Goal: Check status: Check status

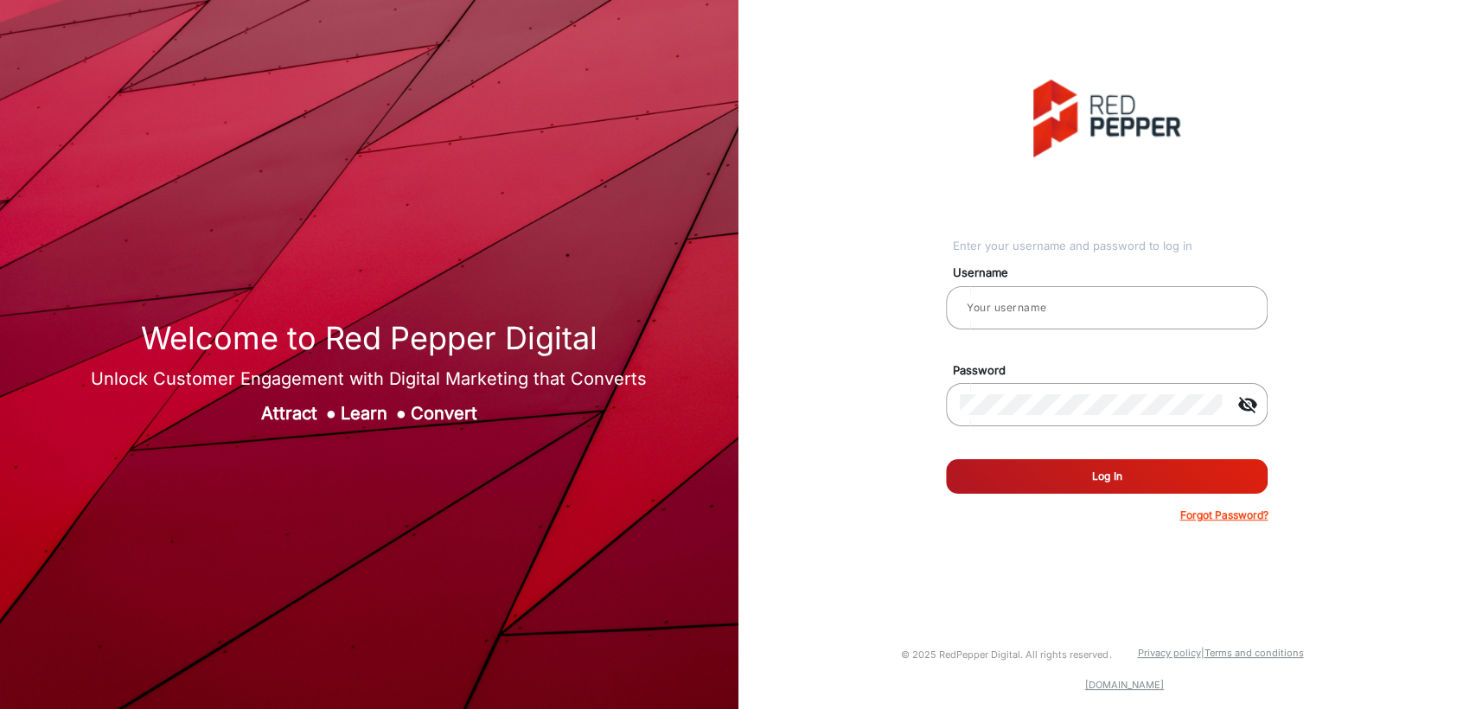
click at [891, 481] on div "Enter your username and password to log in Username Password visibility_off Rem…" at bounding box center [1108, 301] width 765 height 603
click at [1047, 313] on input "email" at bounding box center [1107, 308] width 294 height 21
type input "[PERSON_NAME]"
click at [977, 465] on button "Log In" at bounding box center [1107, 476] width 322 height 35
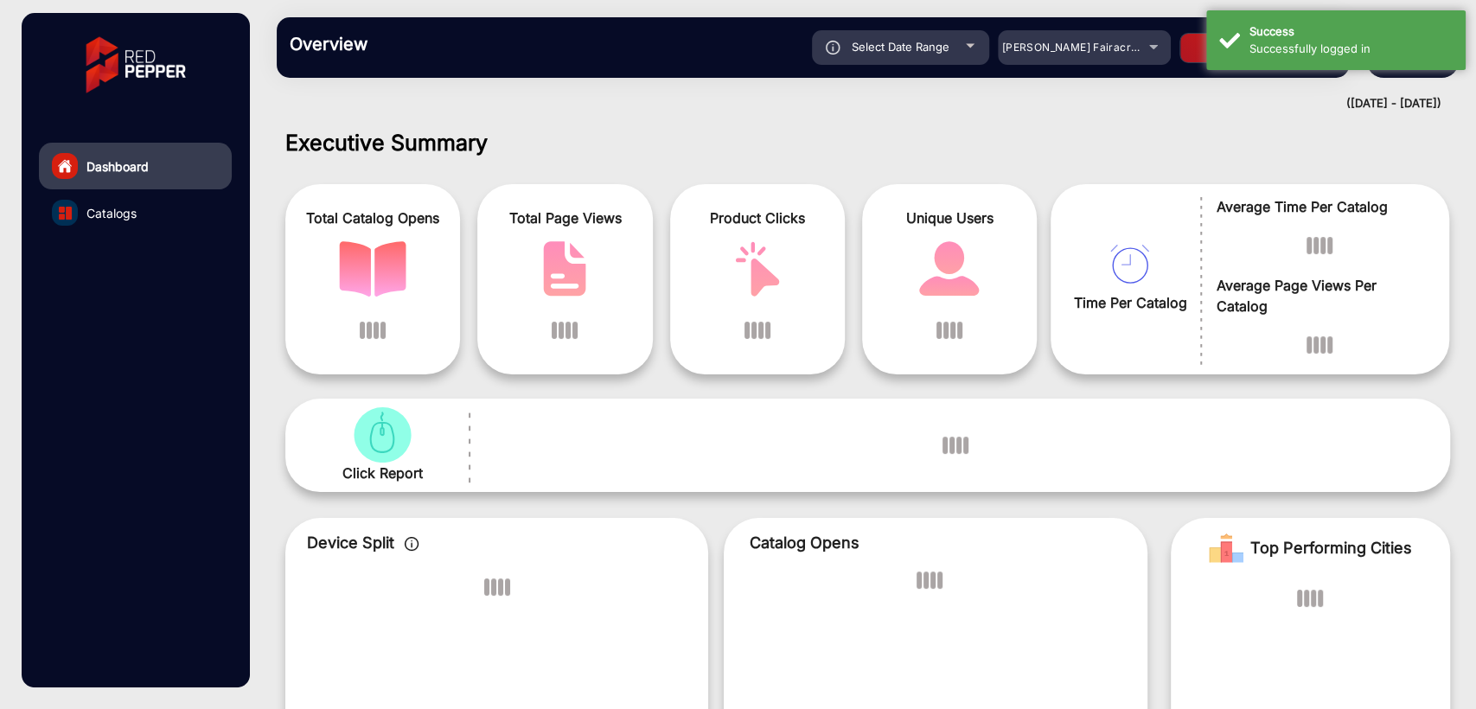
scroll to position [13, 0]
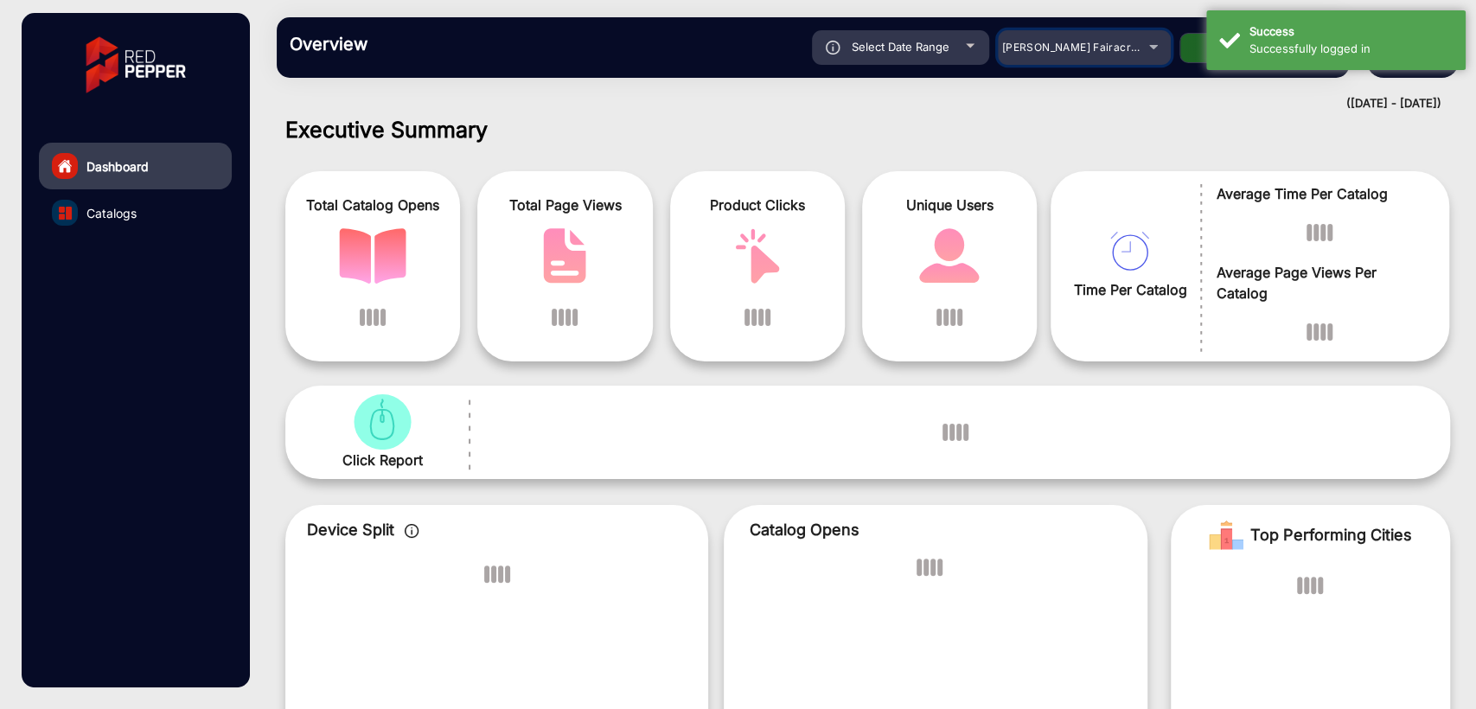
click at [1076, 48] on span "[PERSON_NAME] Fairacre Farms" at bounding box center [1087, 47] width 171 height 13
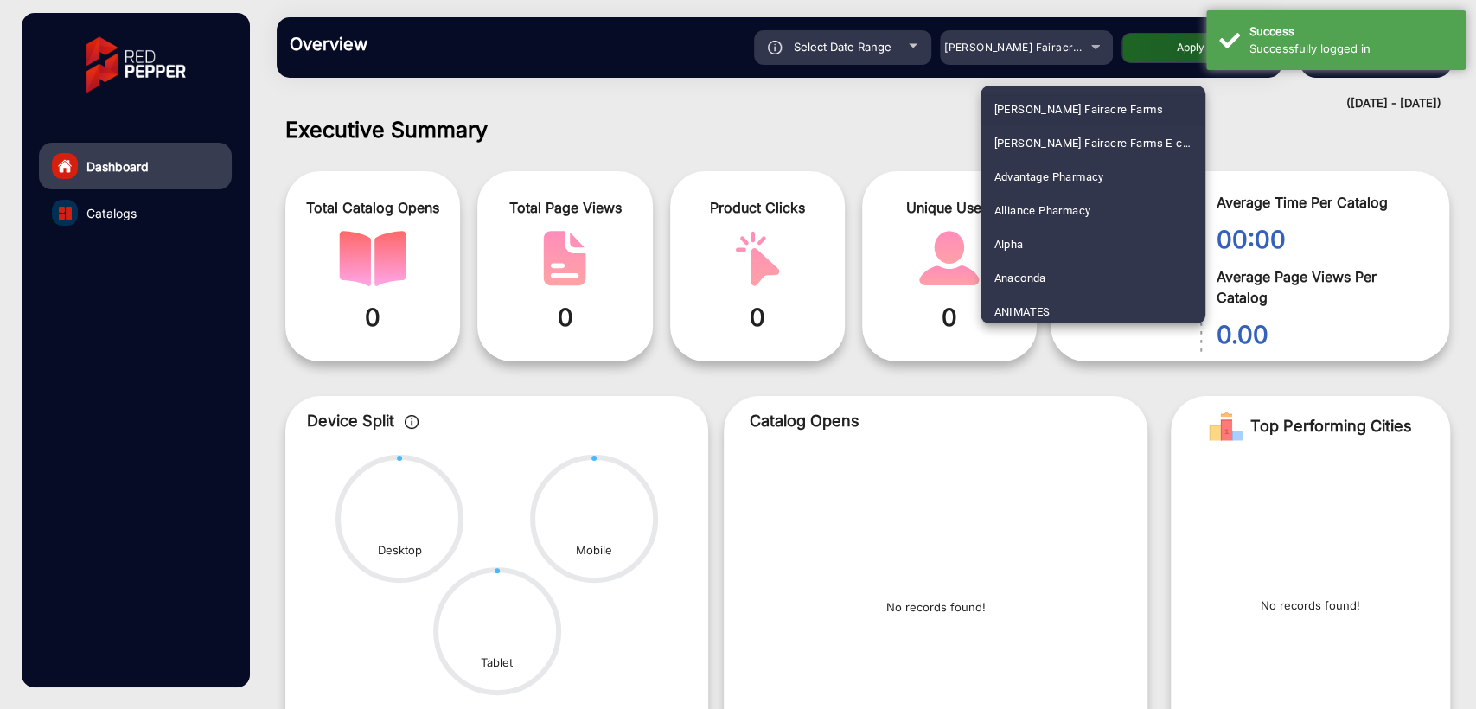
scroll to position [3580, 0]
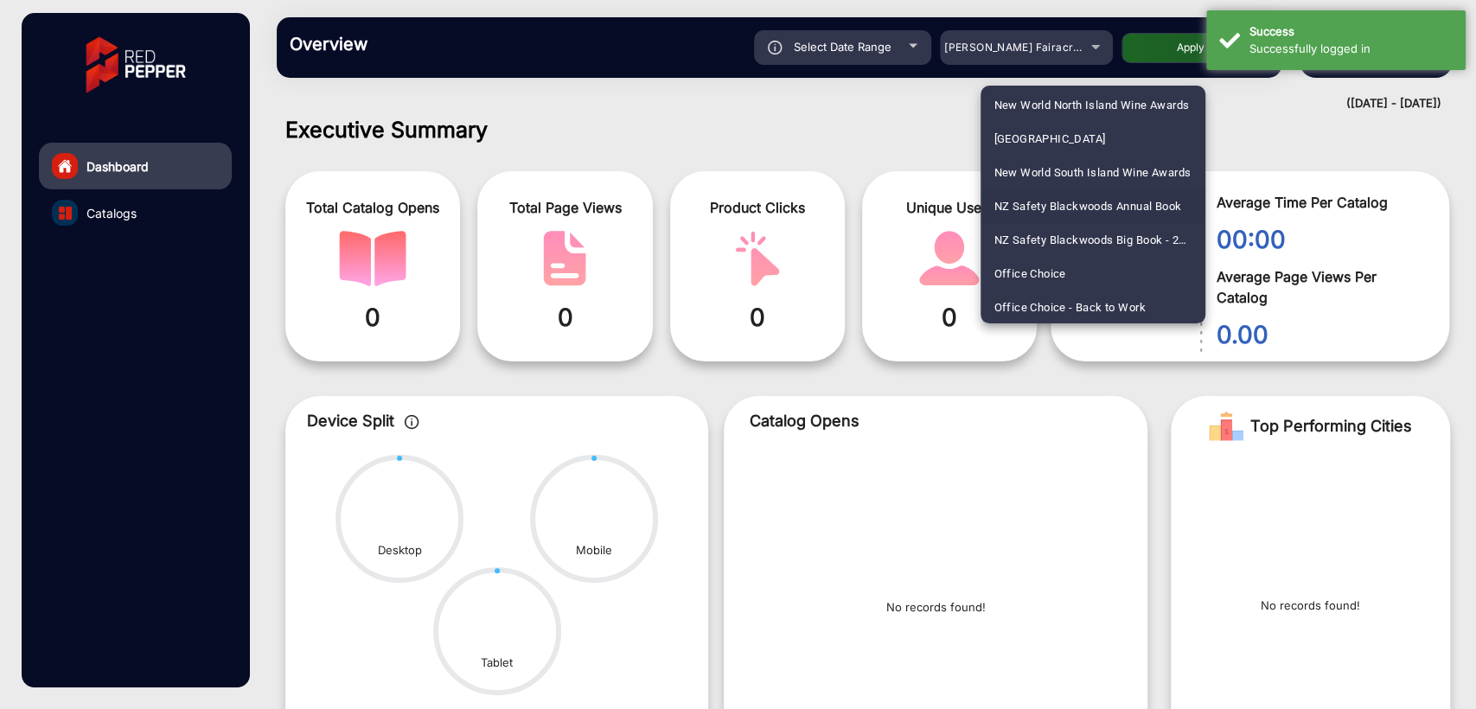
click at [1098, 208] on span "NZ Safety Blackwoods Annual Book" at bounding box center [1089, 206] width 188 height 34
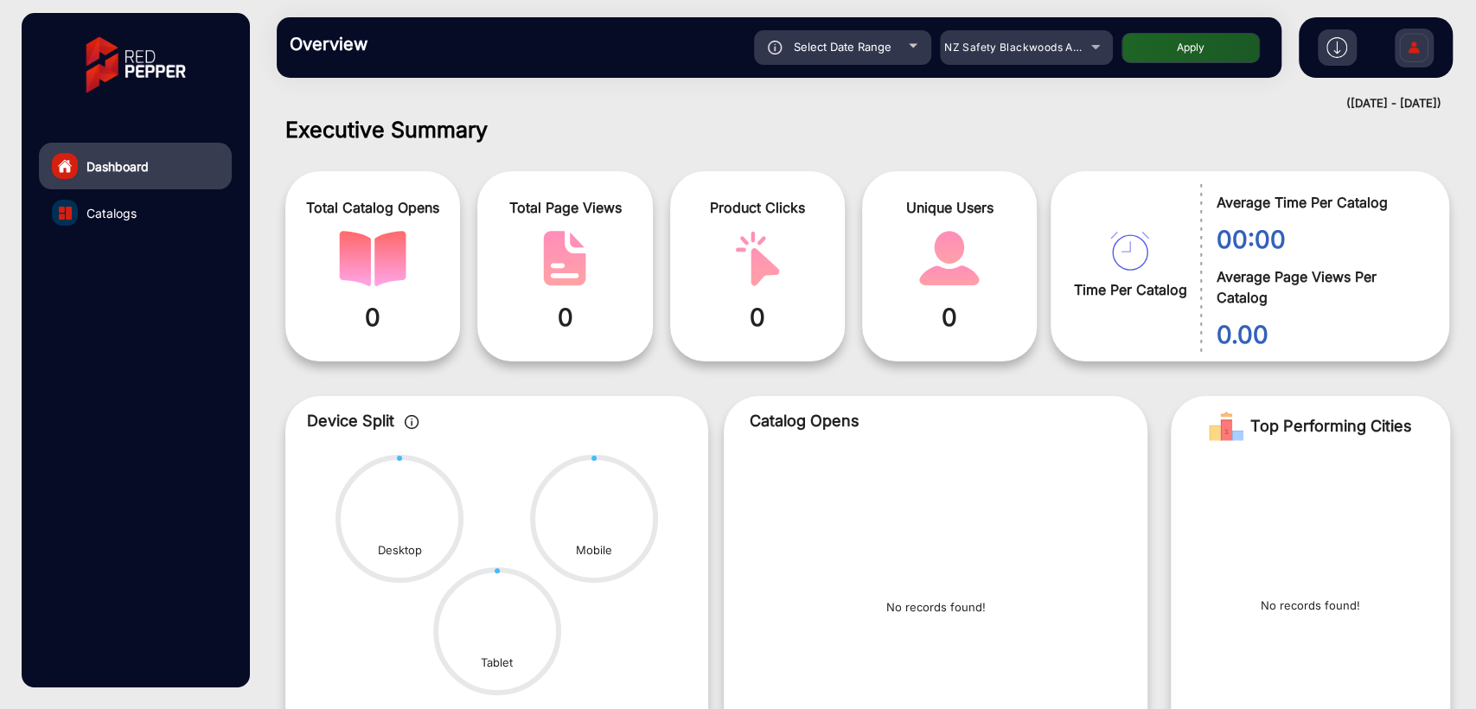
click at [848, 41] on span "Select Date Range" at bounding box center [843, 47] width 98 height 14
type input "[DATE]"
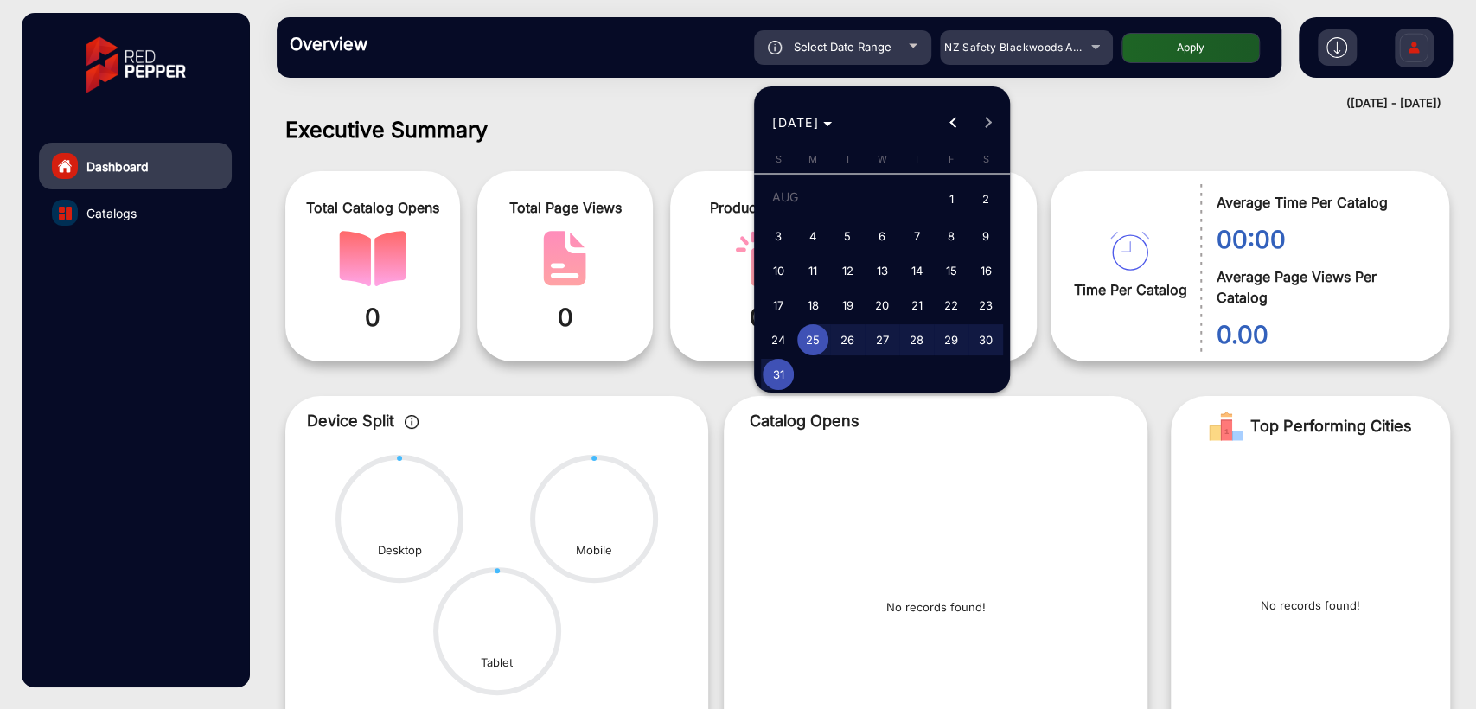
click at [774, 380] on span "31" at bounding box center [778, 374] width 31 height 31
type input "[DATE]"
click at [774, 380] on span "31" at bounding box center [778, 374] width 31 height 31
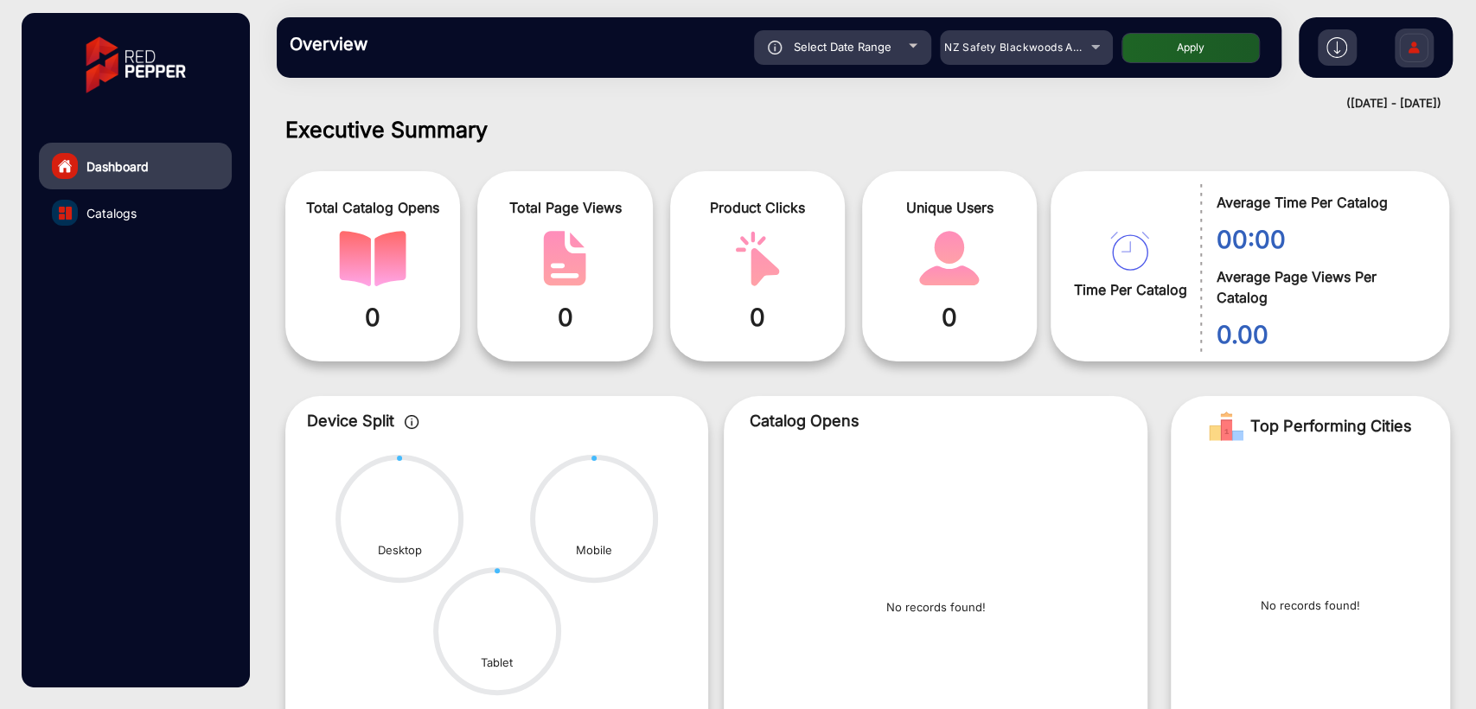
type input "[DATE]"
click at [1190, 61] on button "Apply" at bounding box center [1191, 48] width 138 height 30
type input "[DATE]"
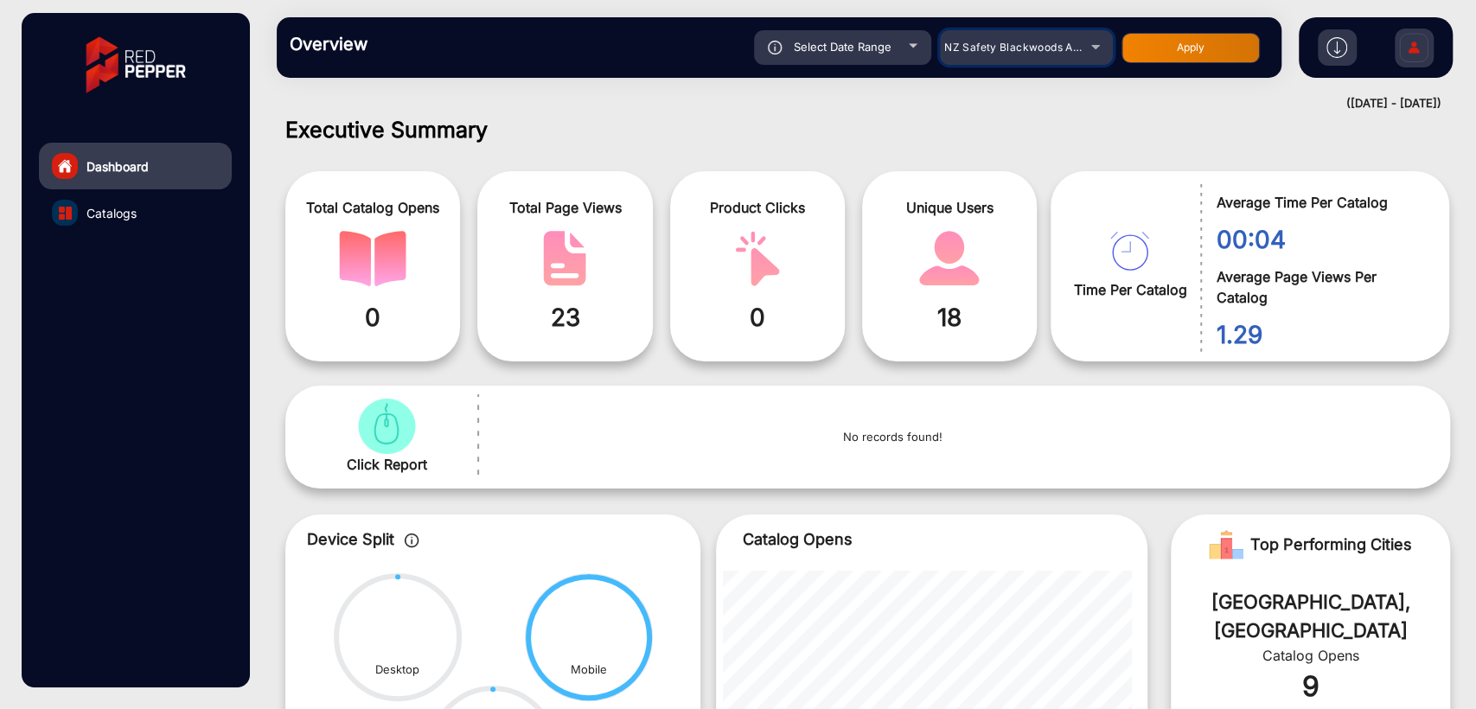
click at [992, 51] on span "NZ Safety Blackwoods Annual Book" at bounding box center [1038, 47] width 186 height 13
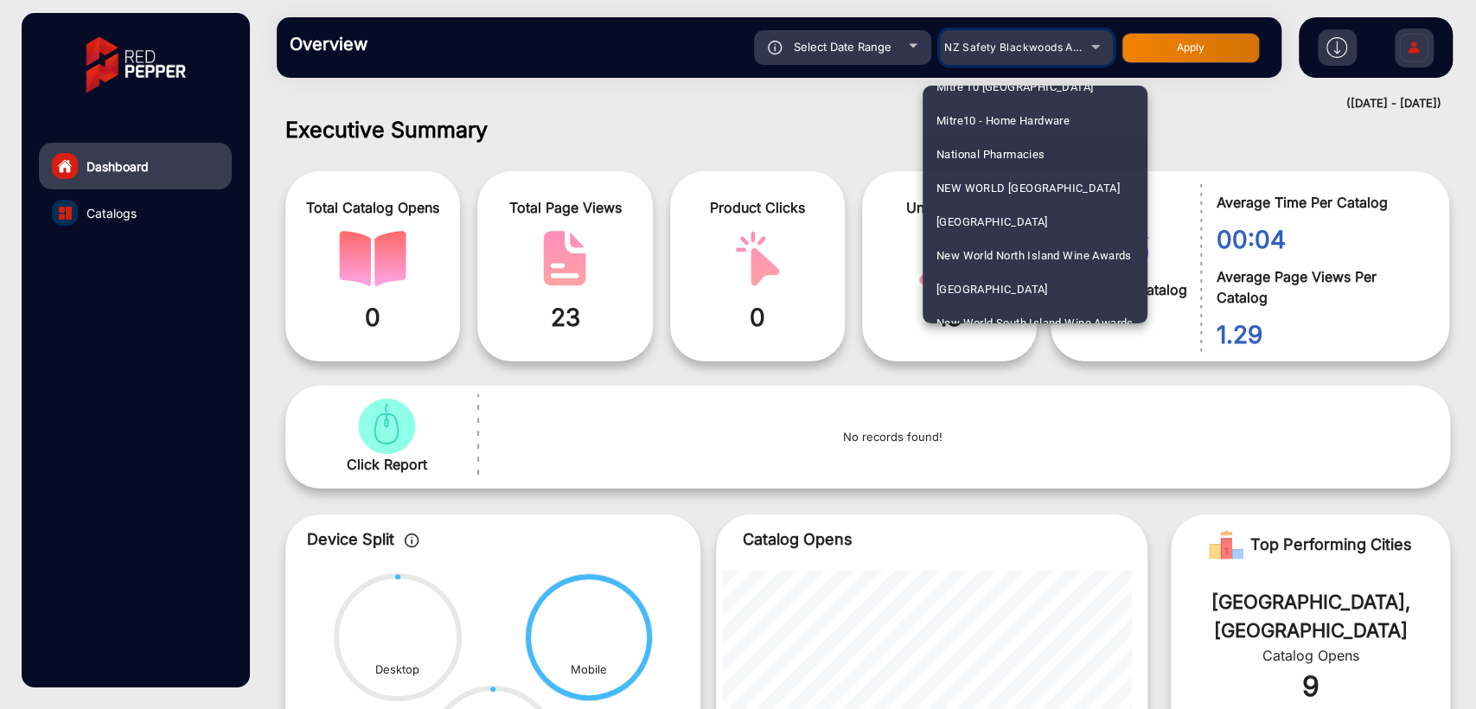
scroll to position [3480, 0]
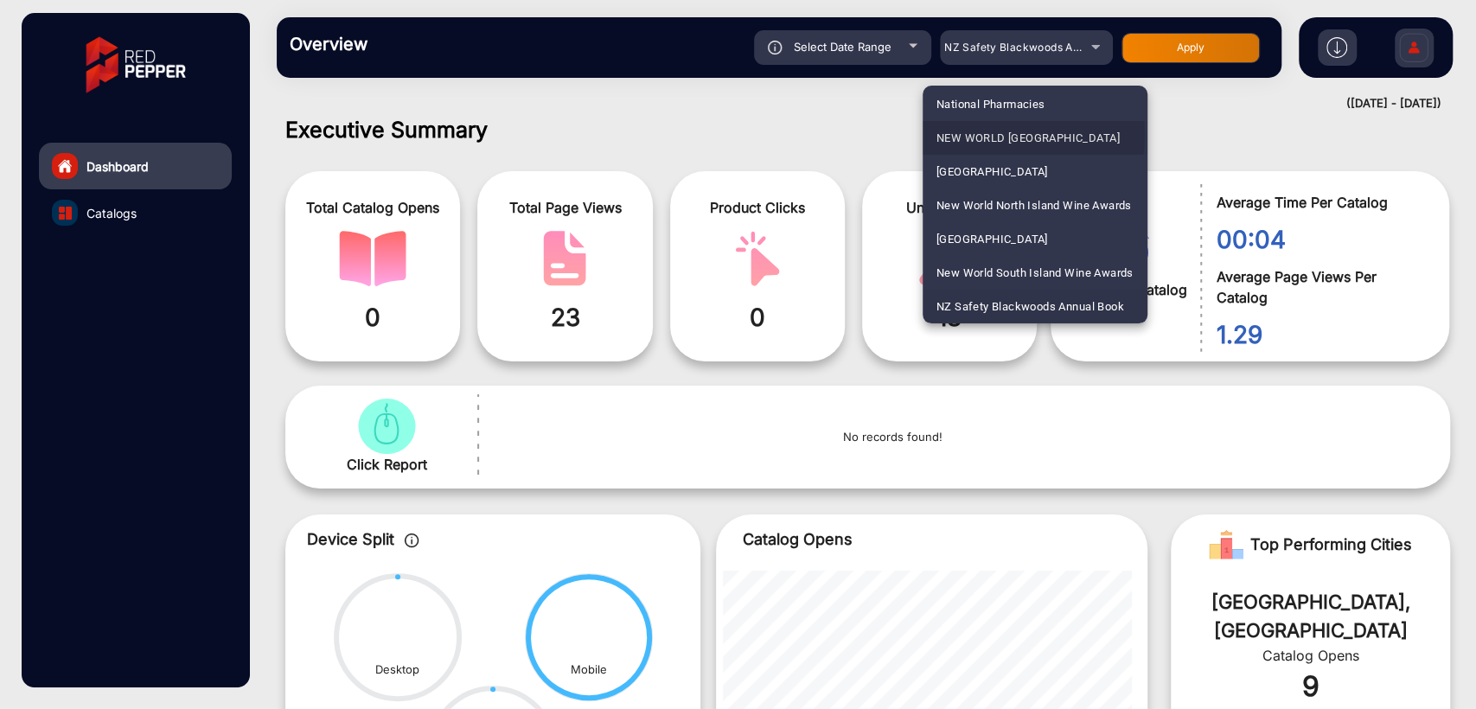
click at [996, 135] on span "NEW WORLD [GEOGRAPHIC_DATA]" at bounding box center [1028, 138] width 183 height 34
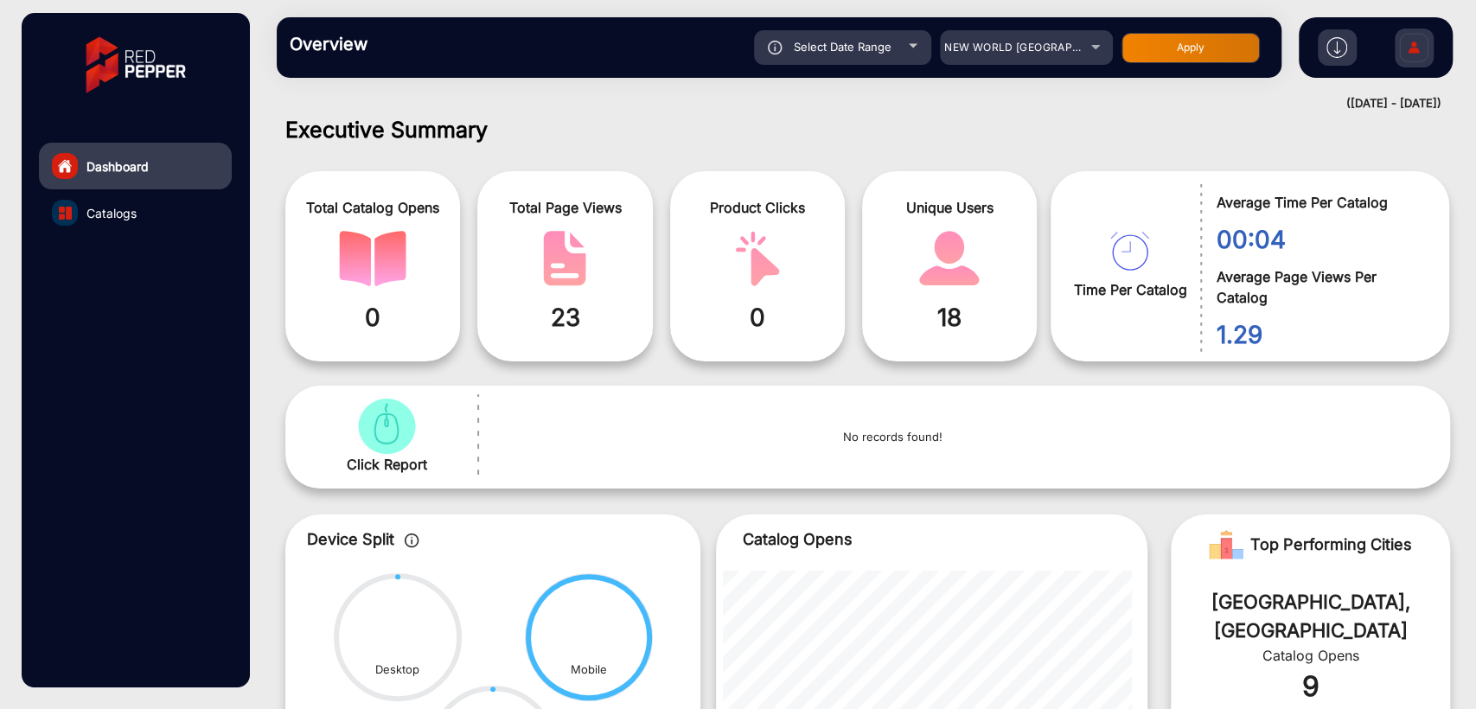
click at [1175, 50] on button "Apply" at bounding box center [1191, 48] width 138 height 30
type input "[DATE]"
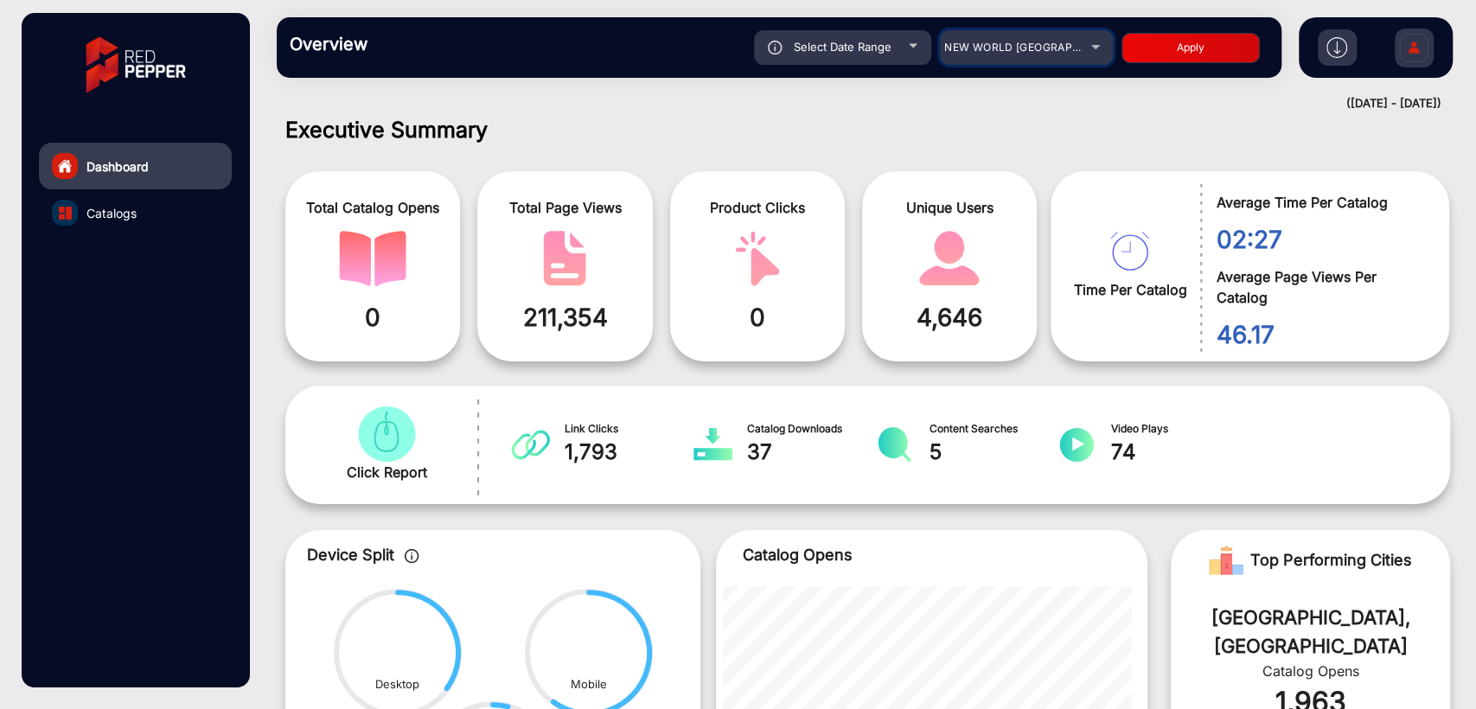
click at [1040, 48] on span "NEW WORLD [GEOGRAPHIC_DATA]" at bounding box center [1036, 47] width 183 height 13
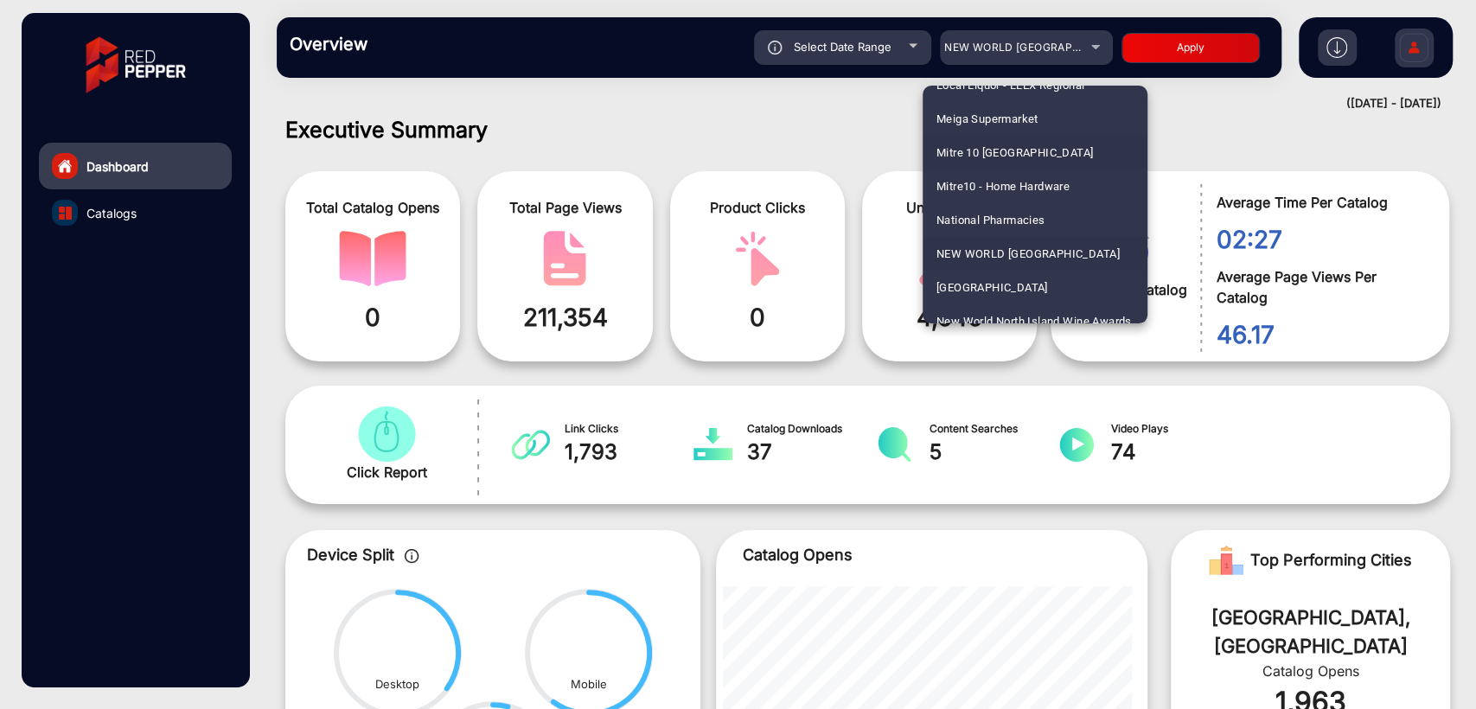
scroll to position [3439, 0]
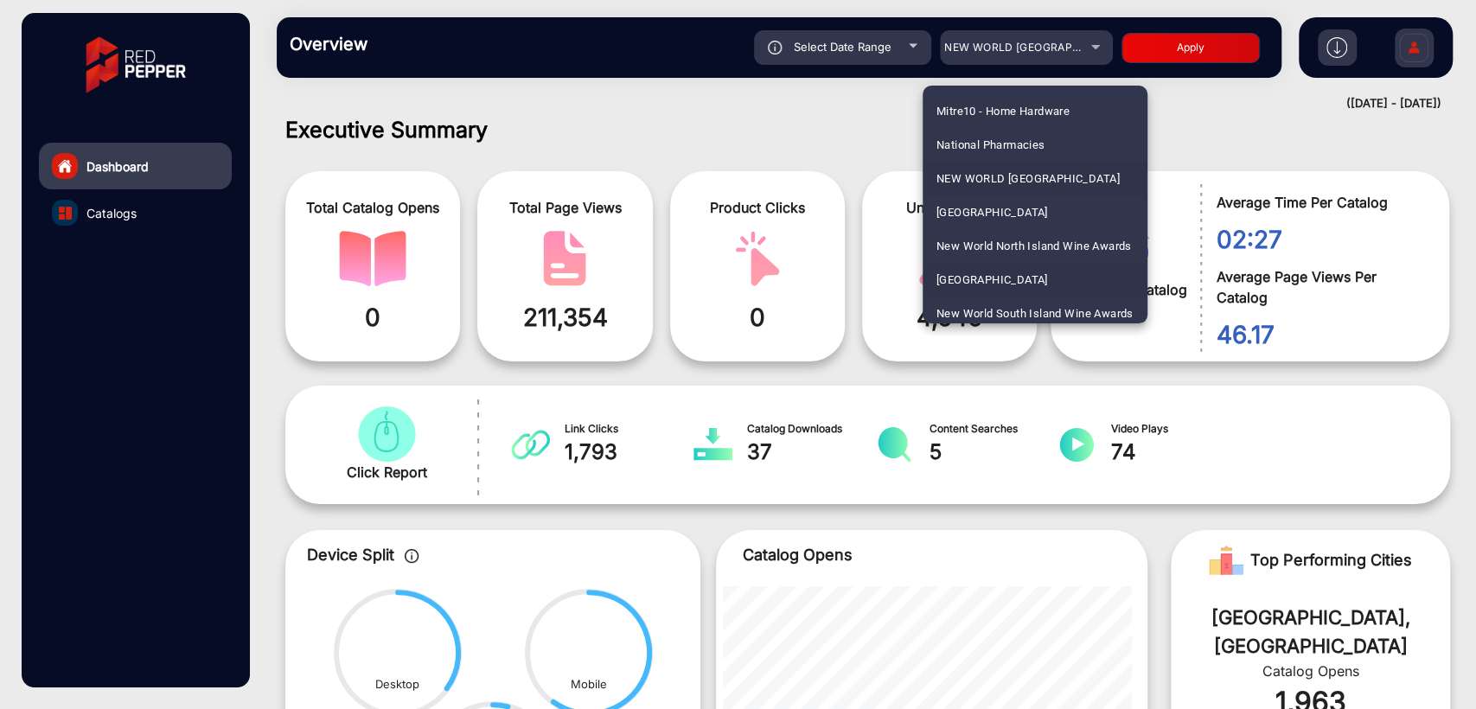
click at [989, 274] on span "[GEOGRAPHIC_DATA]" at bounding box center [993, 280] width 112 height 34
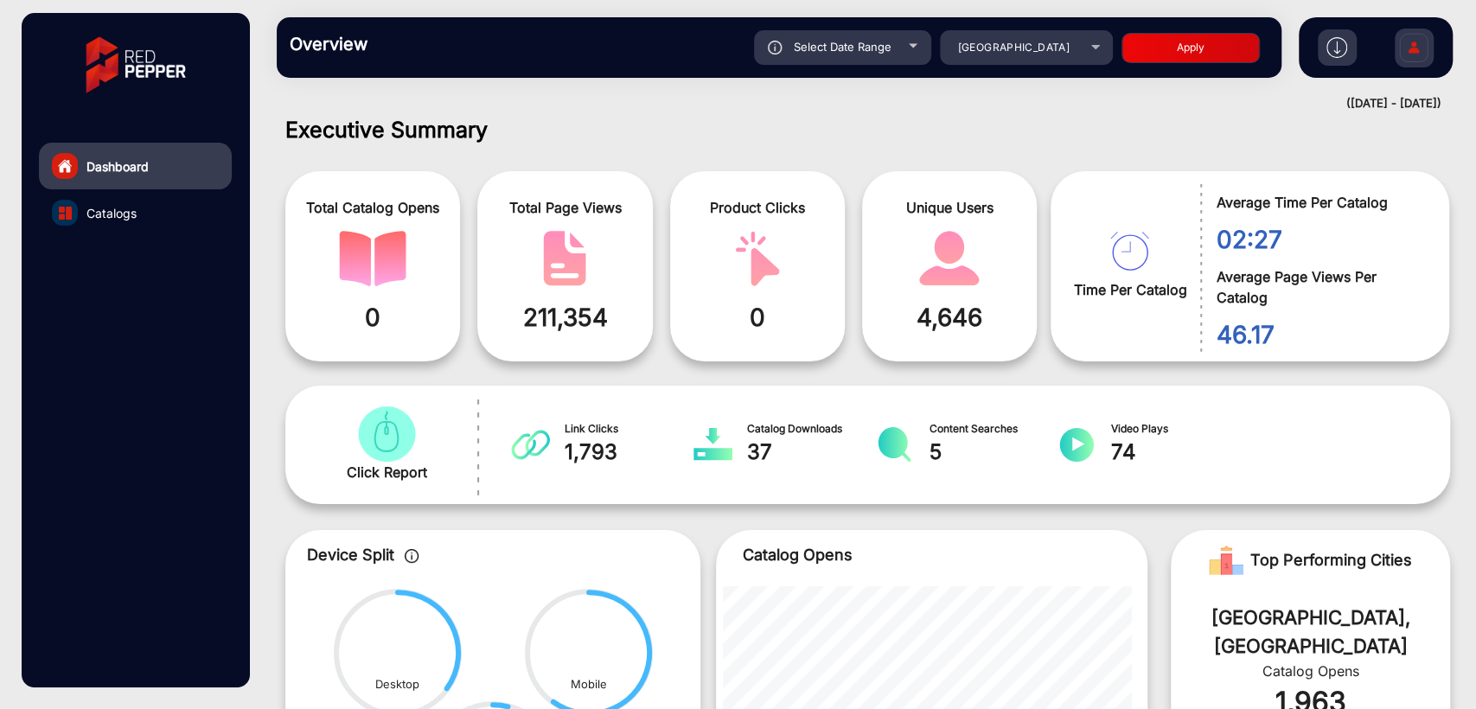
click at [1176, 57] on button "Apply" at bounding box center [1191, 48] width 138 height 30
type input "[DATE]"
click at [896, 49] on div "Select Date Range" at bounding box center [842, 47] width 177 height 35
type input "[DATE]"
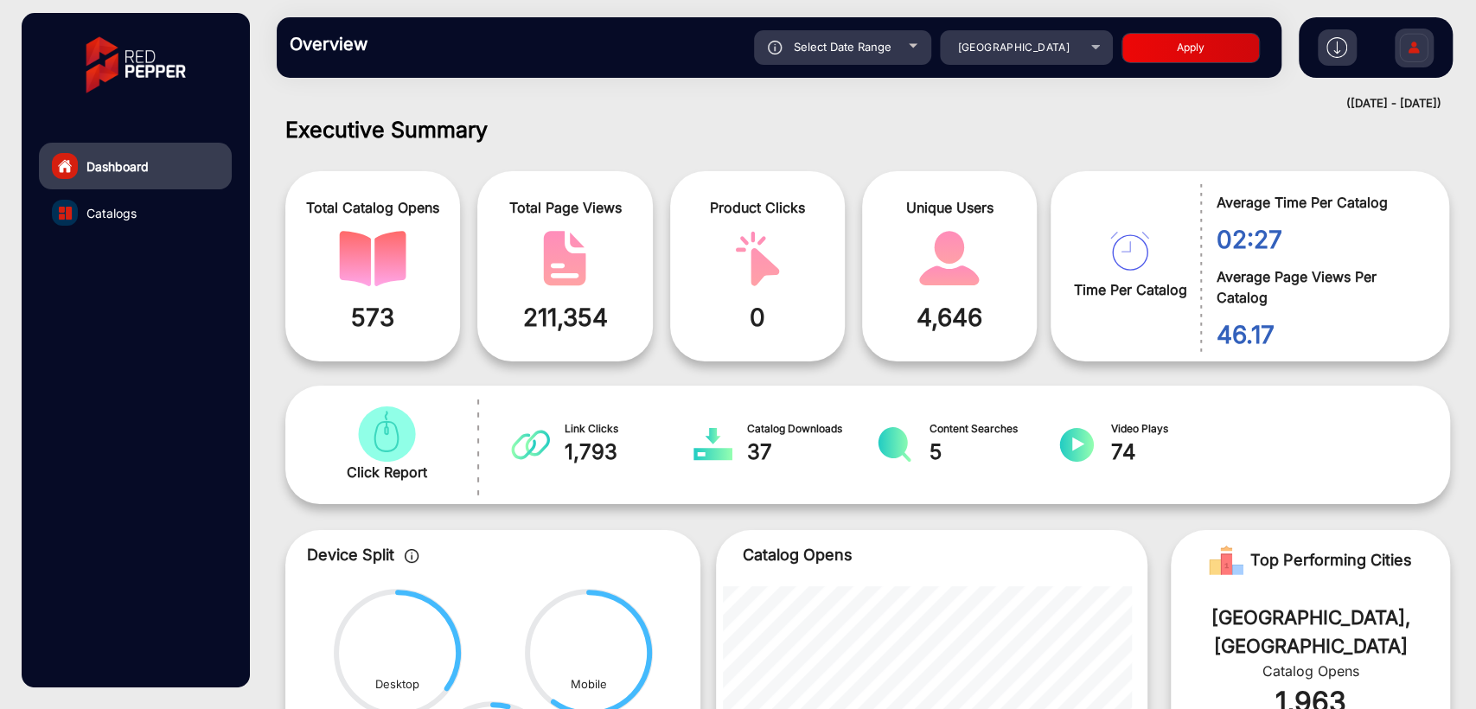
type input "[DATE]"
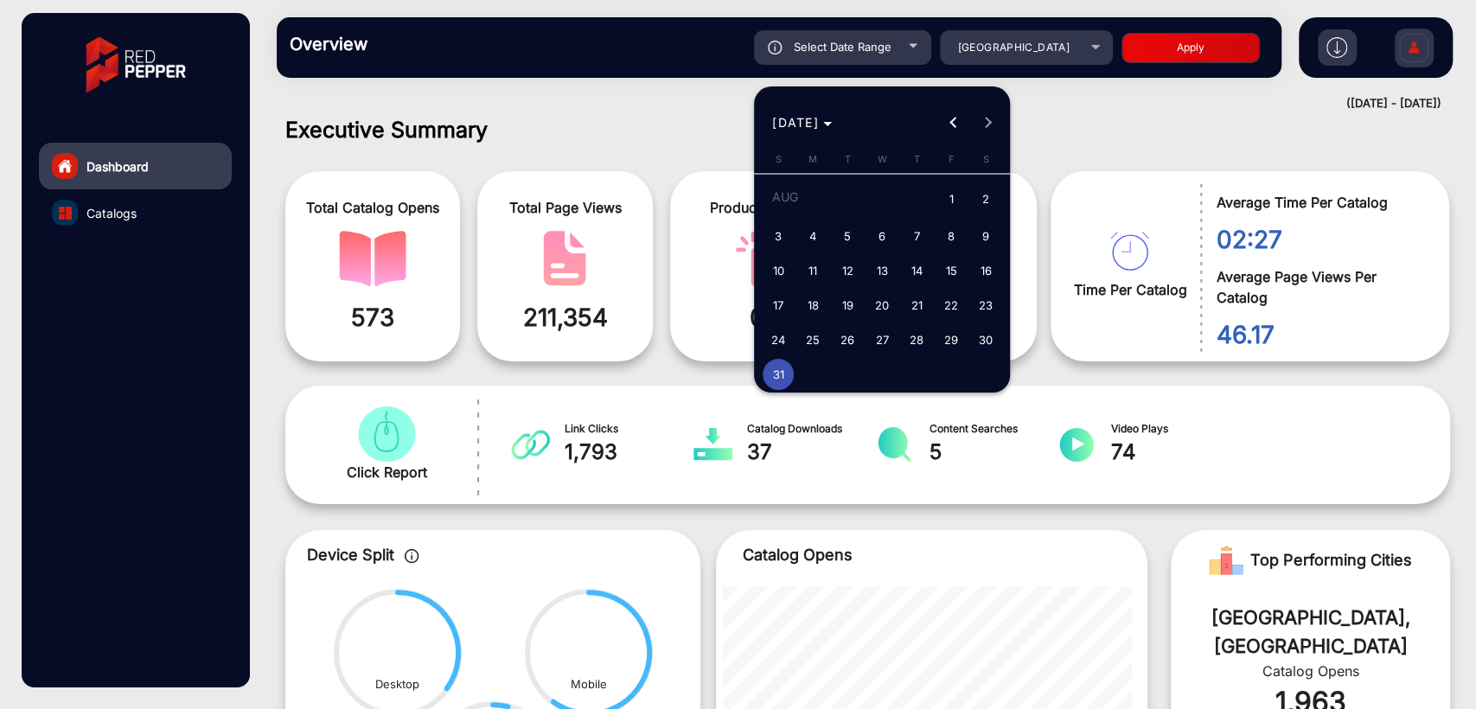
click at [1067, 121] on div at bounding box center [738, 354] width 1476 height 709
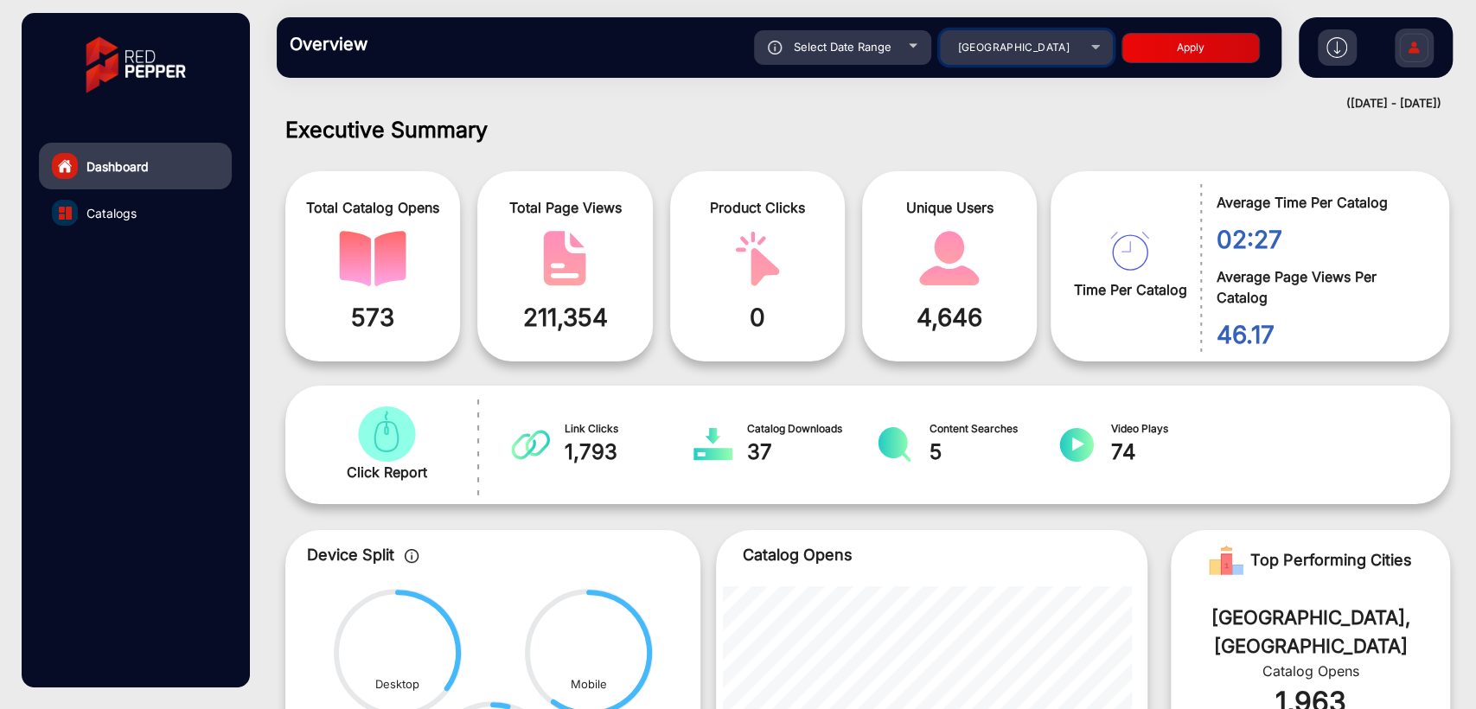
click at [1035, 58] on mat-select "[GEOGRAPHIC_DATA]" at bounding box center [1026, 47] width 173 height 35
click at [1067, 48] on span "[GEOGRAPHIC_DATA]" at bounding box center [1013, 47] width 112 height 13
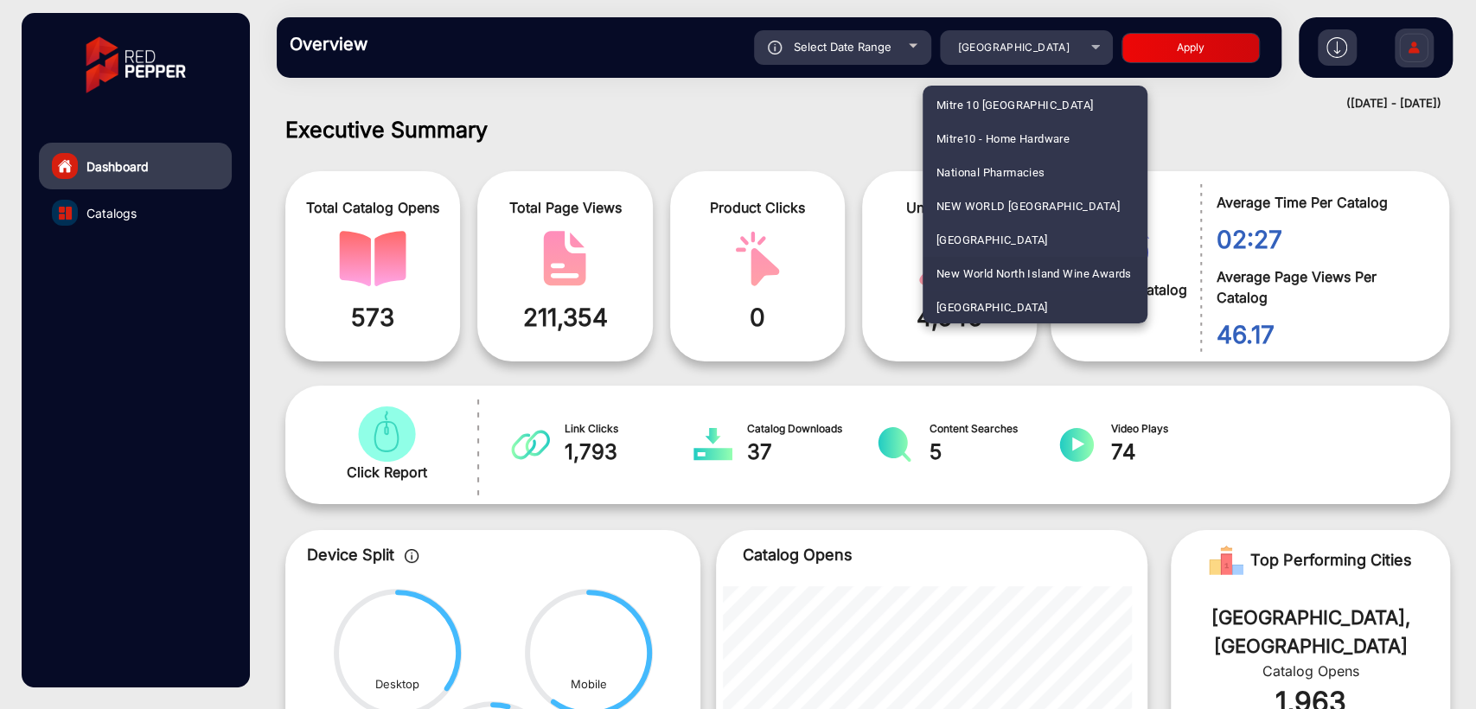
click at [1004, 271] on span "New World North Island Wine Awards" at bounding box center [1034, 274] width 195 height 34
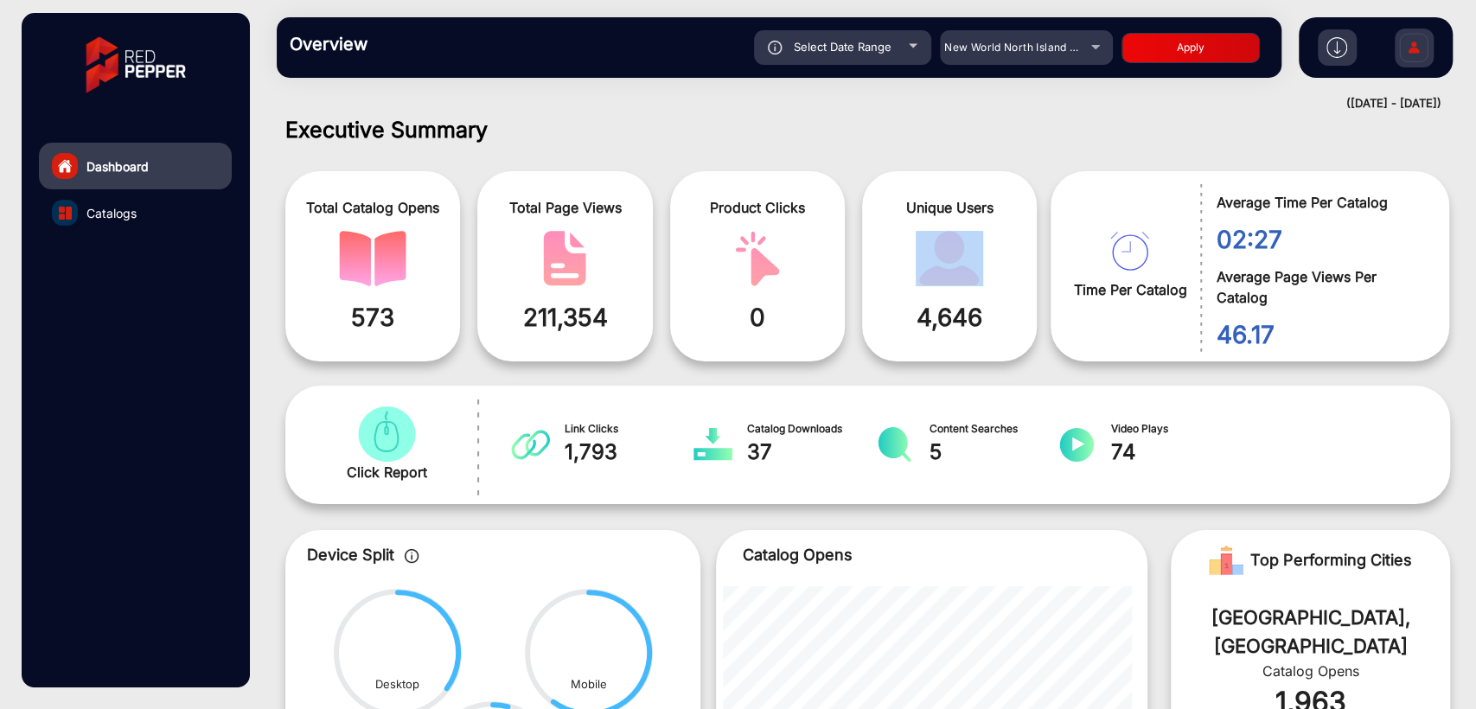
click at [1004, 271] on span at bounding box center [949, 258] width 149 height 55
click at [1192, 43] on button "Apply" at bounding box center [1191, 48] width 138 height 30
type input "[DATE]"
click at [1015, 62] on mat-select "New World North Island Wine Awards" at bounding box center [1026, 47] width 173 height 35
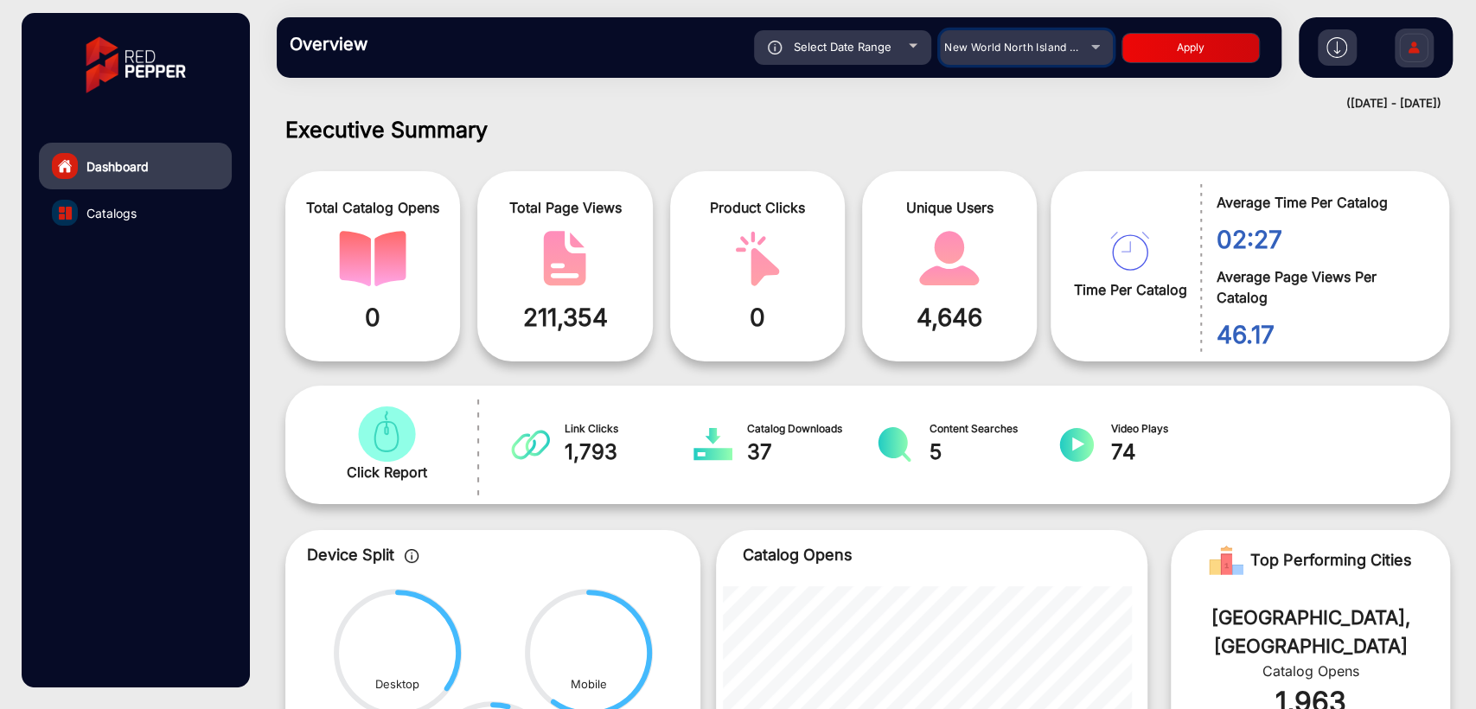
click at [1049, 52] on span "New World North Island Wine Awards" at bounding box center [1041, 47] width 193 height 13
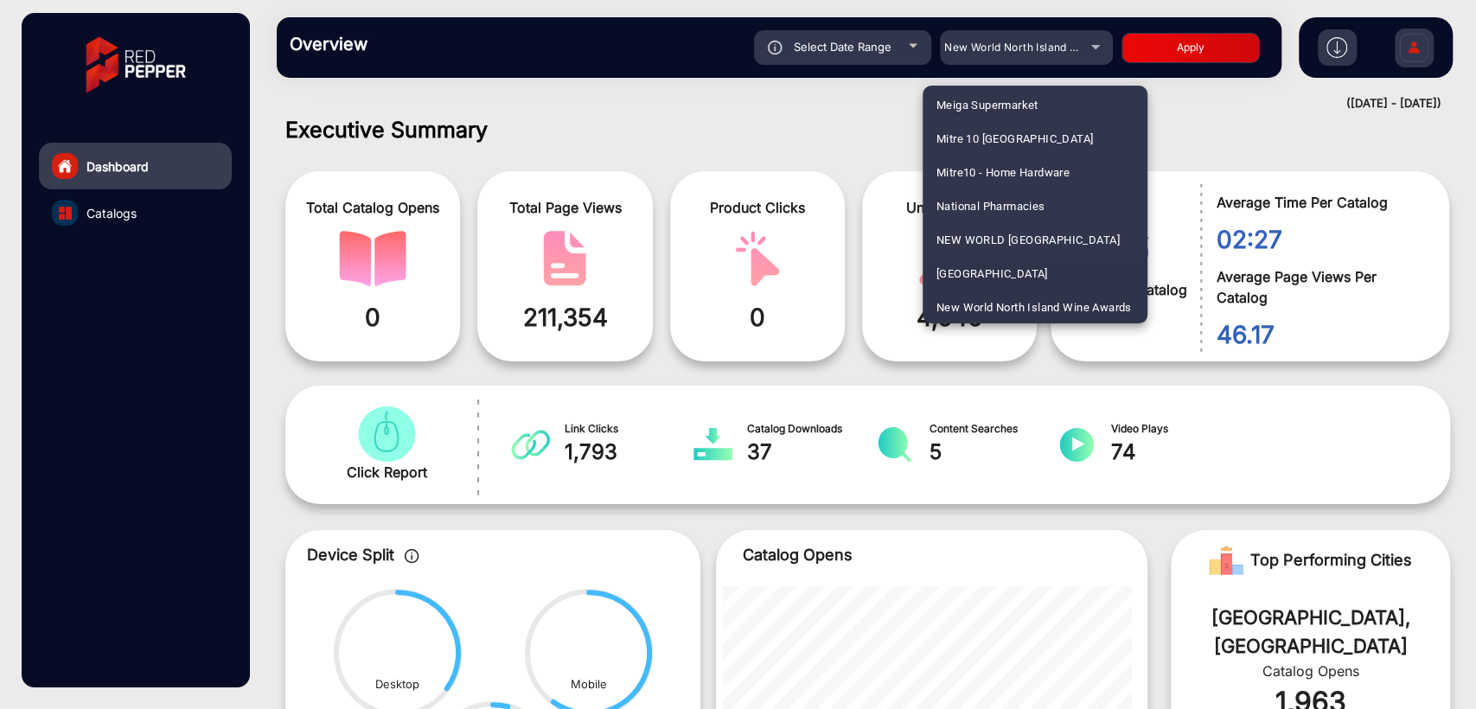
click at [1004, 275] on span "[GEOGRAPHIC_DATA]" at bounding box center [993, 274] width 112 height 34
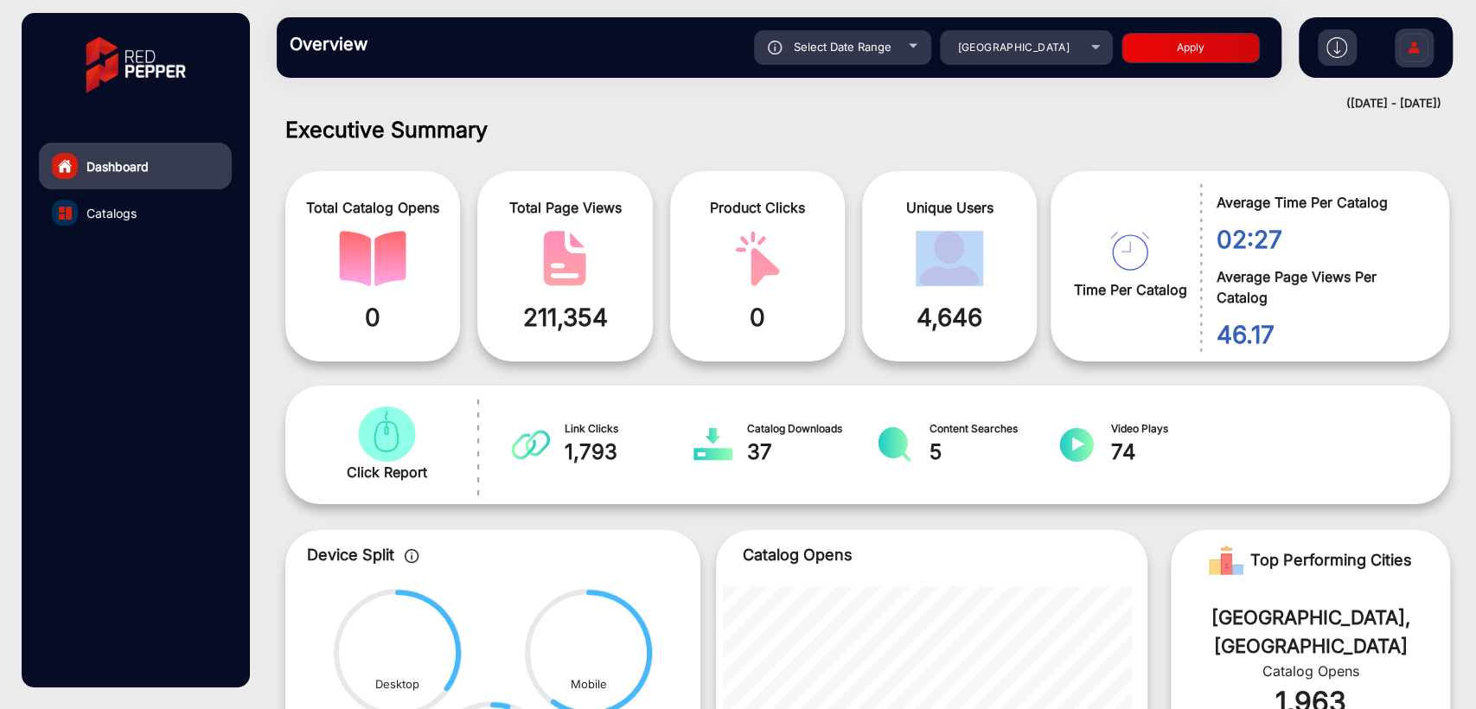
click at [1004, 275] on span at bounding box center [949, 258] width 149 height 55
click at [1183, 53] on button "Apply" at bounding box center [1191, 48] width 138 height 30
type input "[DATE]"
click at [1054, 51] on span "[GEOGRAPHIC_DATA]" at bounding box center [1013, 47] width 112 height 13
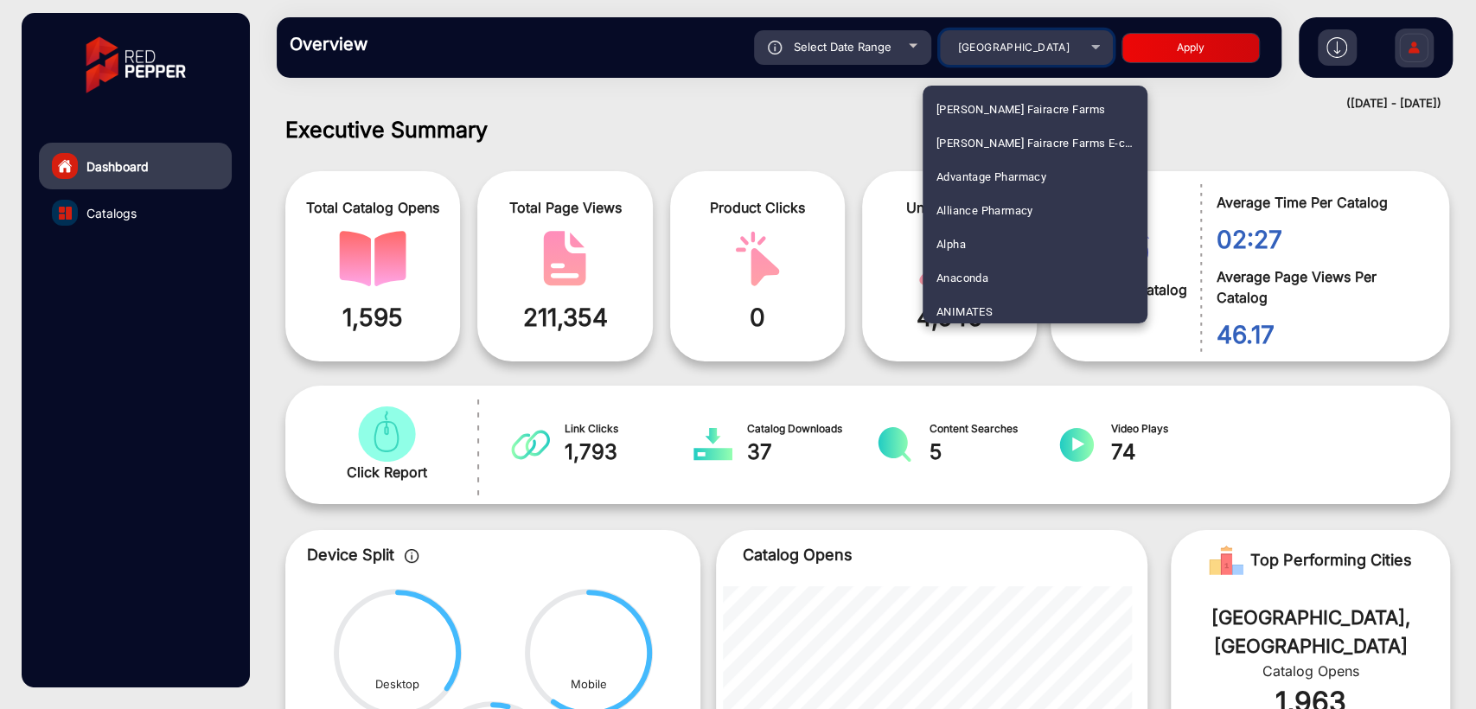
scroll to position [3344, 0]
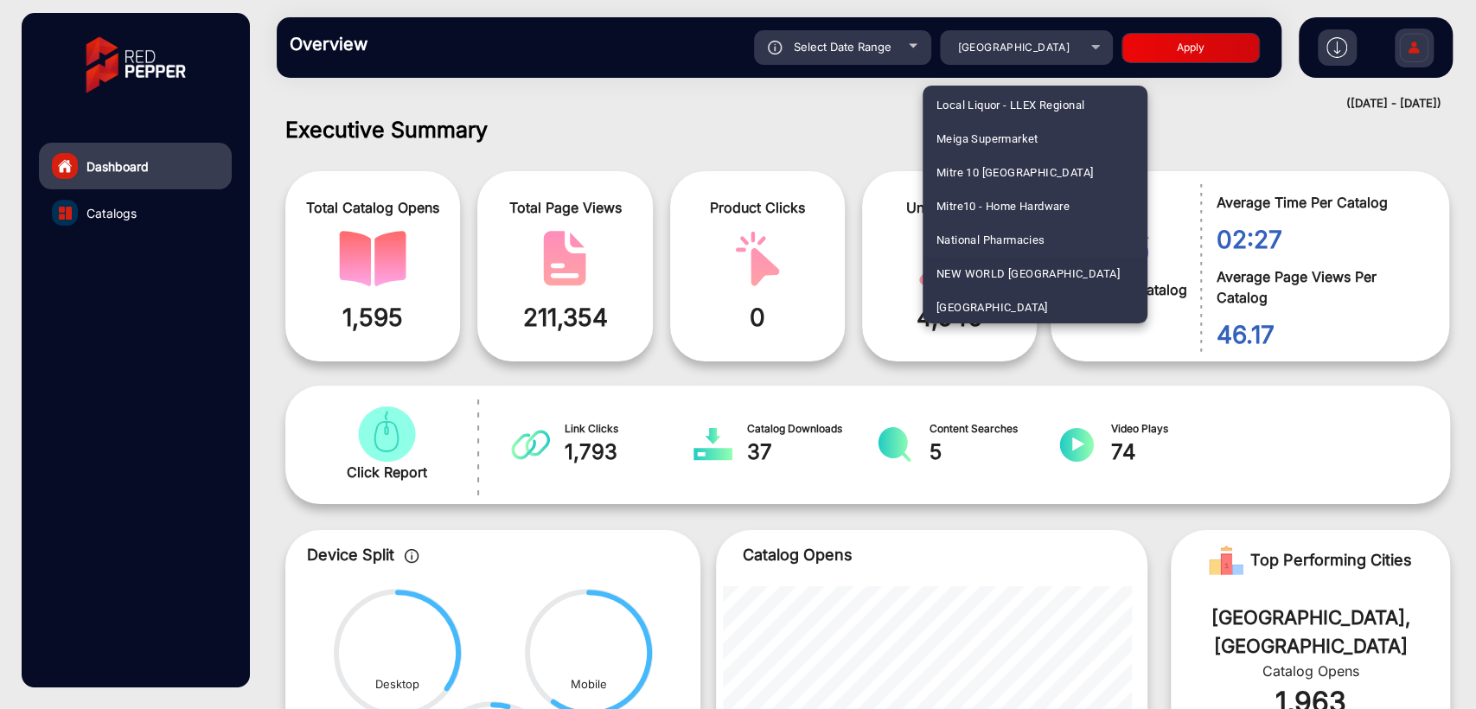
click at [999, 268] on span "NEW WORLD [GEOGRAPHIC_DATA]" at bounding box center [1028, 274] width 183 height 34
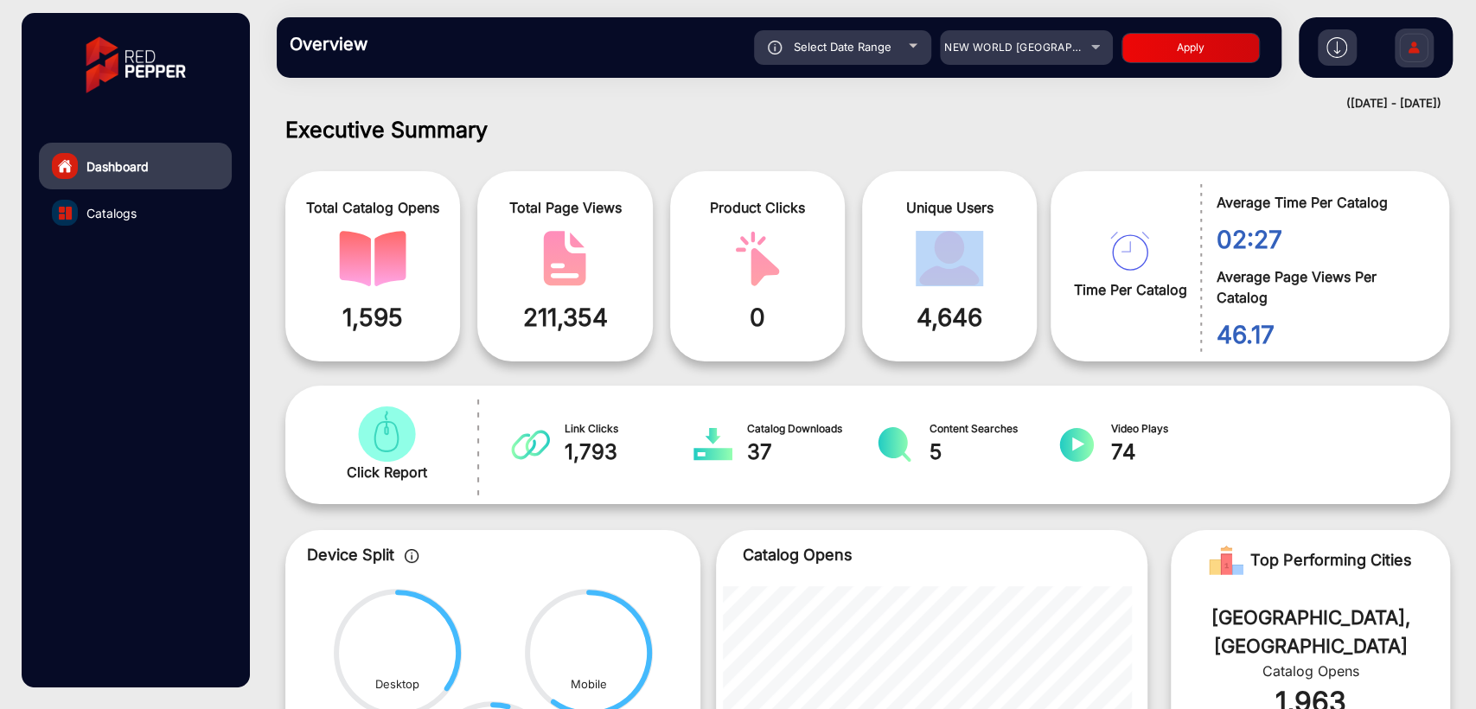
click at [999, 268] on span at bounding box center [949, 258] width 149 height 55
click at [1190, 52] on button "Apply" at bounding box center [1191, 48] width 138 height 30
type input "[DATE]"
click at [1009, 48] on span "NEW WORLD [GEOGRAPHIC_DATA]" at bounding box center [1036, 47] width 183 height 13
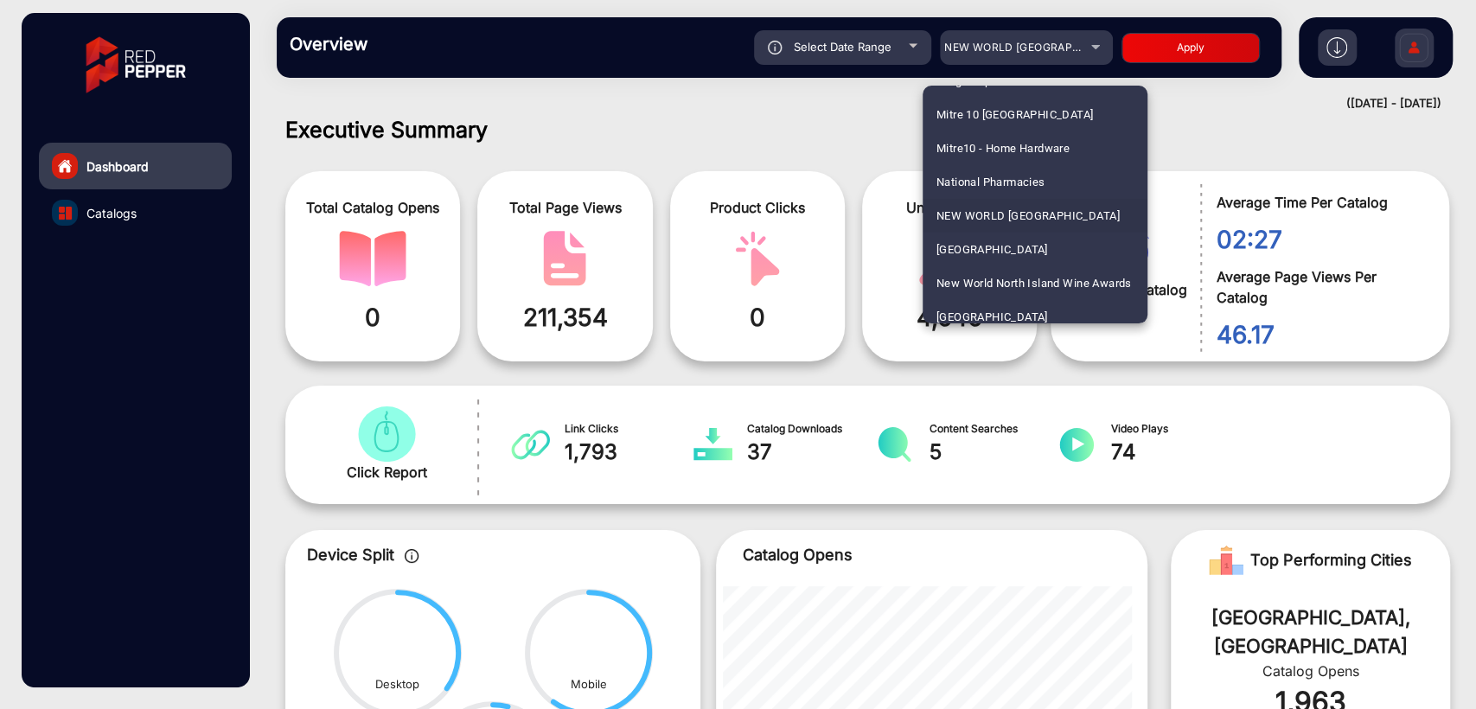
scroll to position [3439, 0]
click at [984, 209] on span "[GEOGRAPHIC_DATA]" at bounding box center [993, 212] width 112 height 34
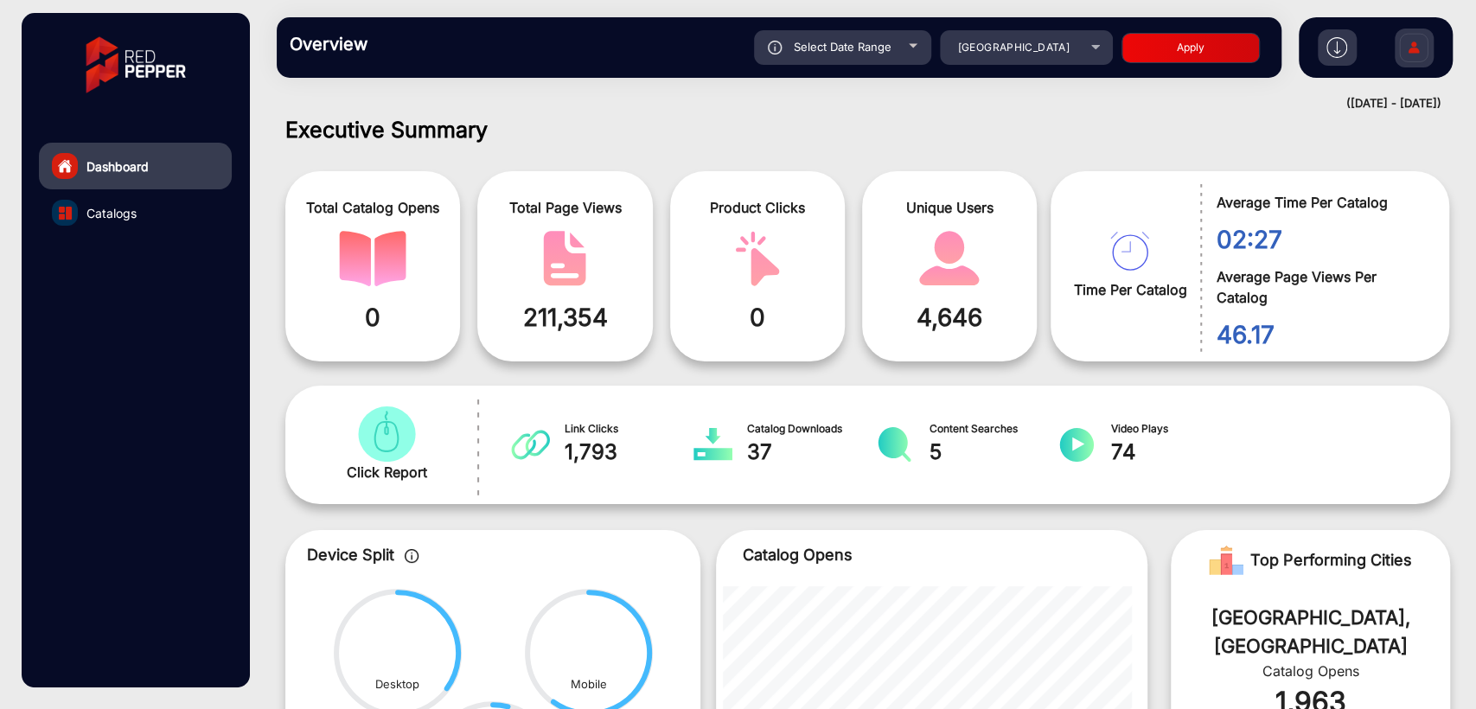
click at [1175, 43] on button "Apply" at bounding box center [1191, 48] width 138 height 30
type input "[DATE]"
click at [1015, 64] on div "[GEOGRAPHIC_DATA]" at bounding box center [1026, 47] width 173 height 35
click at [1028, 54] on div "[GEOGRAPHIC_DATA]" at bounding box center [1014, 47] width 138 height 21
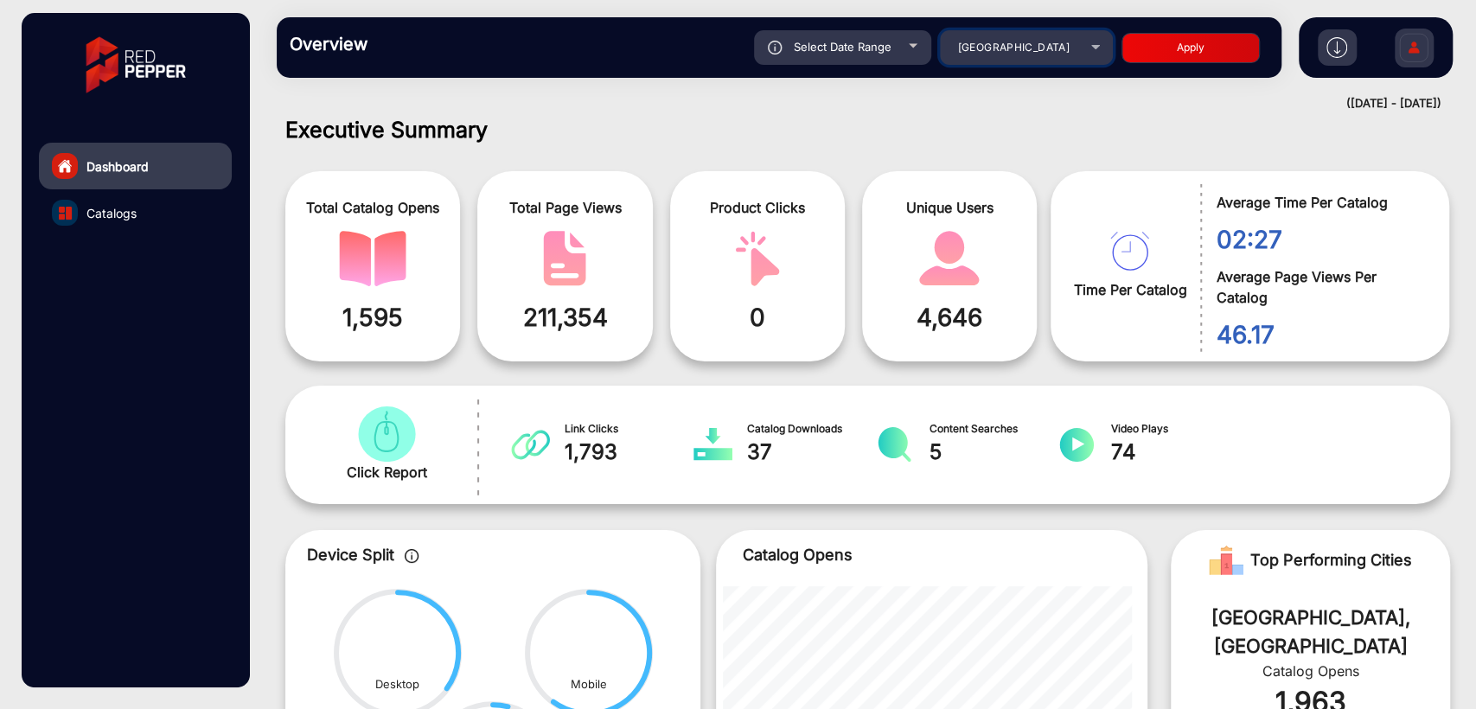
scroll to position [3344, 0]
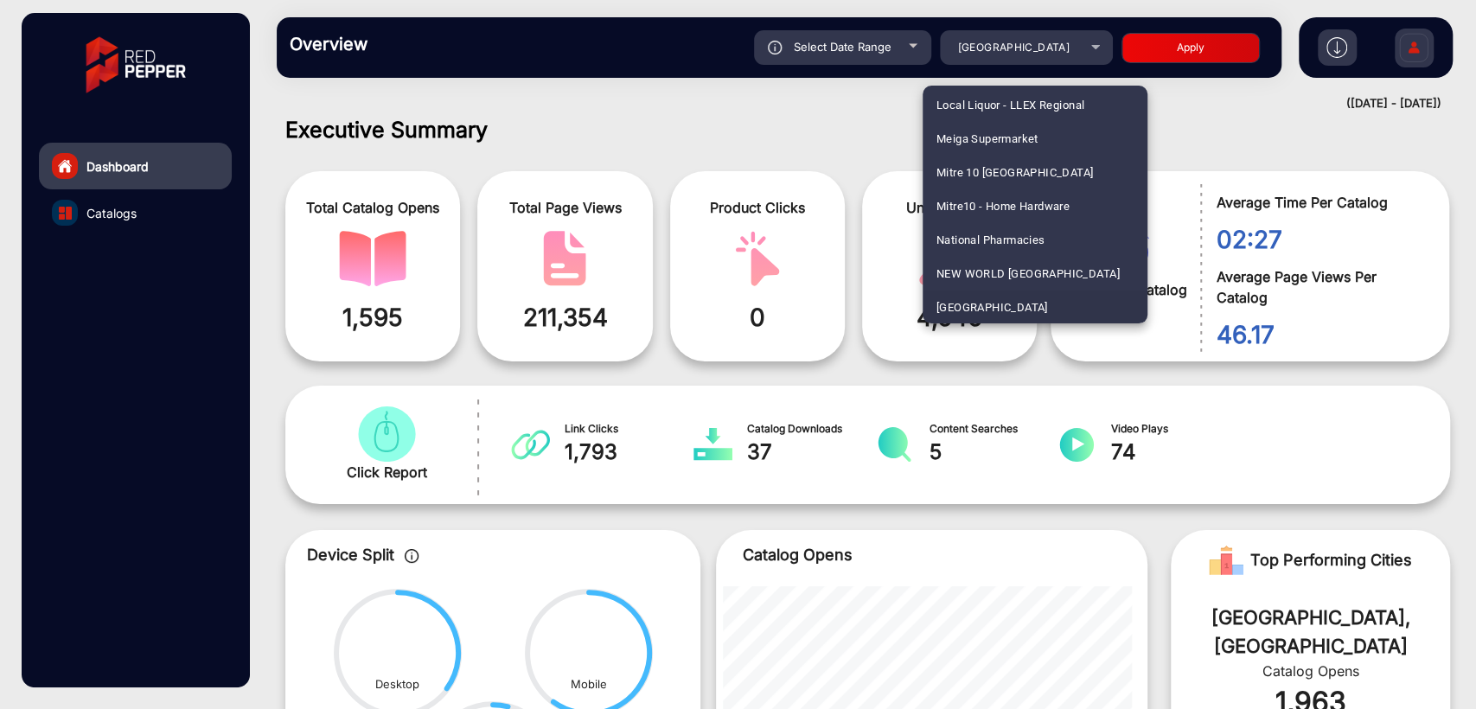
click at [722, 109] on div at bounding box center [738, 354] width 1476 height 709
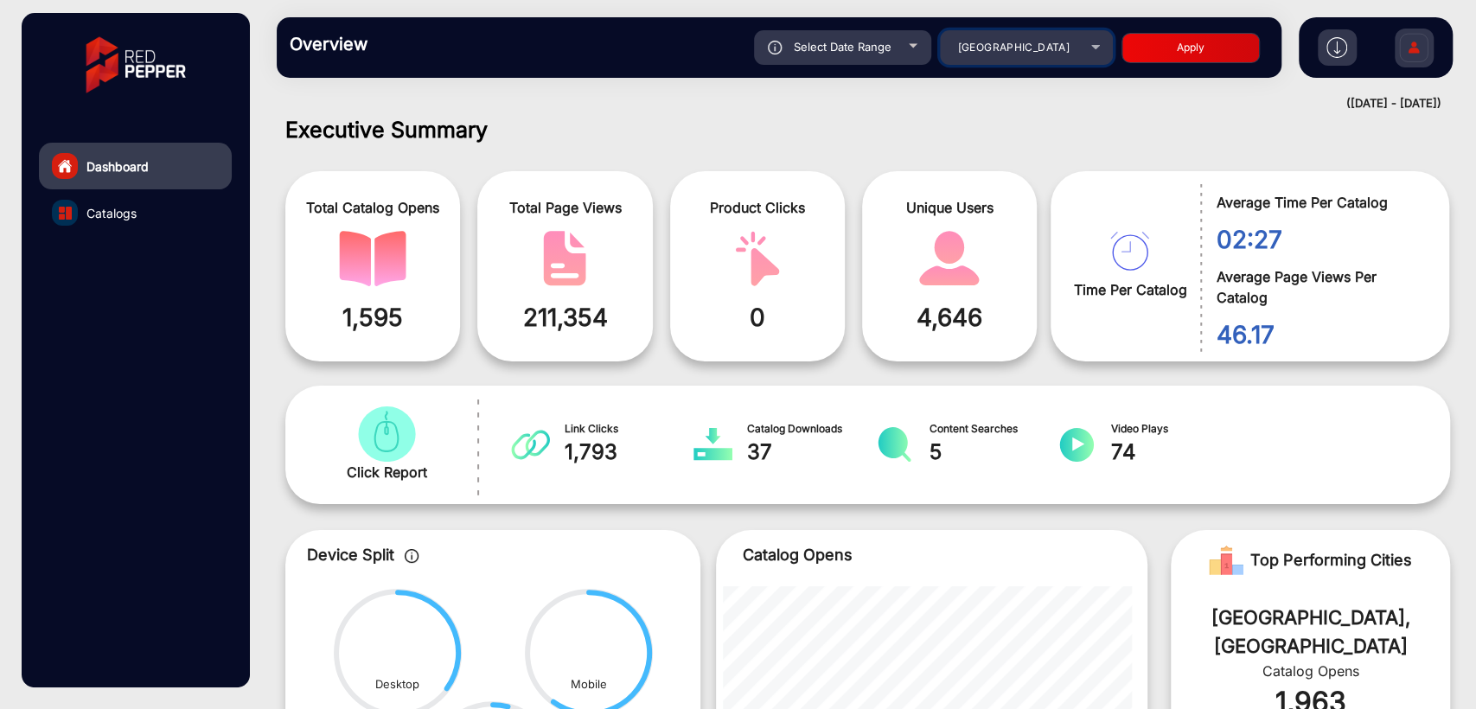
click at [1023, 48] on span "[GEOGRAPHIC_DATA]" at bounding box center [1013, 47] width 112 height 13
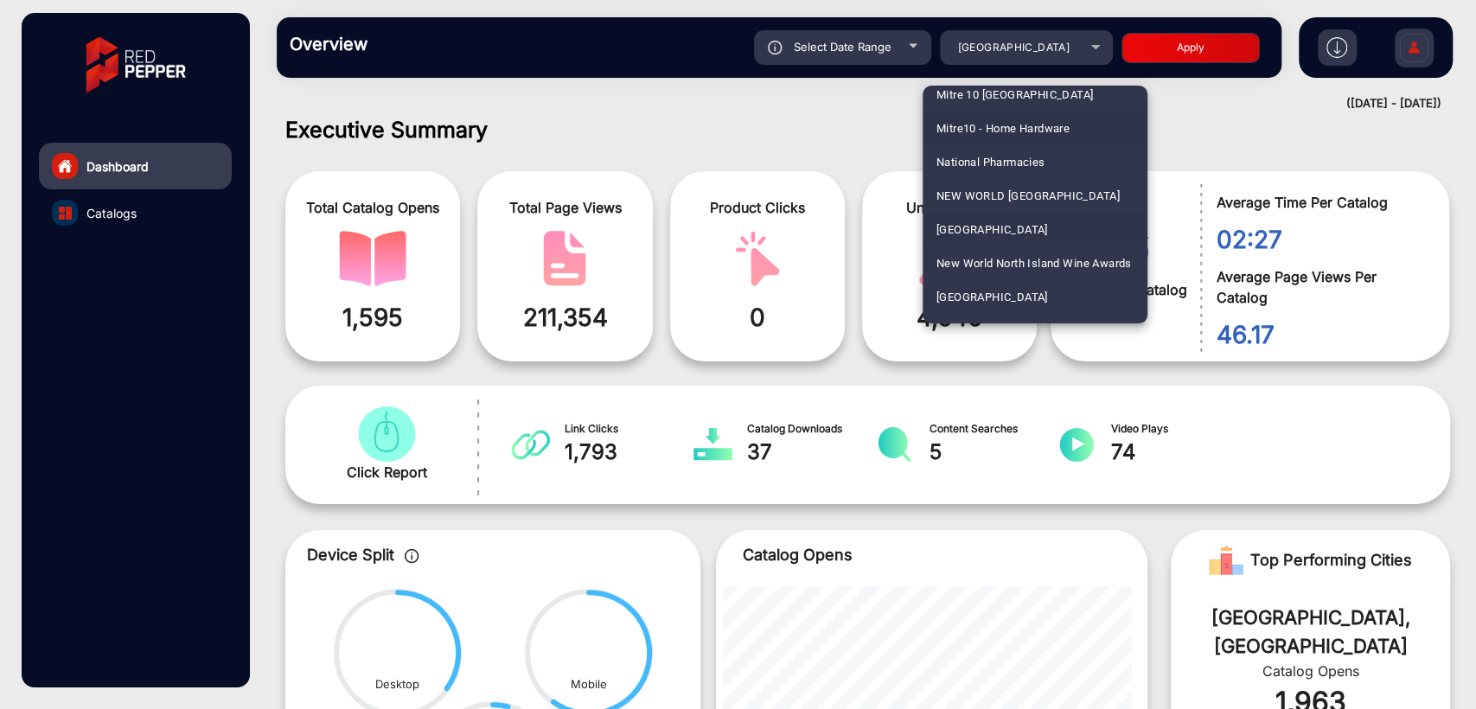
scroll to position [3473, 0]
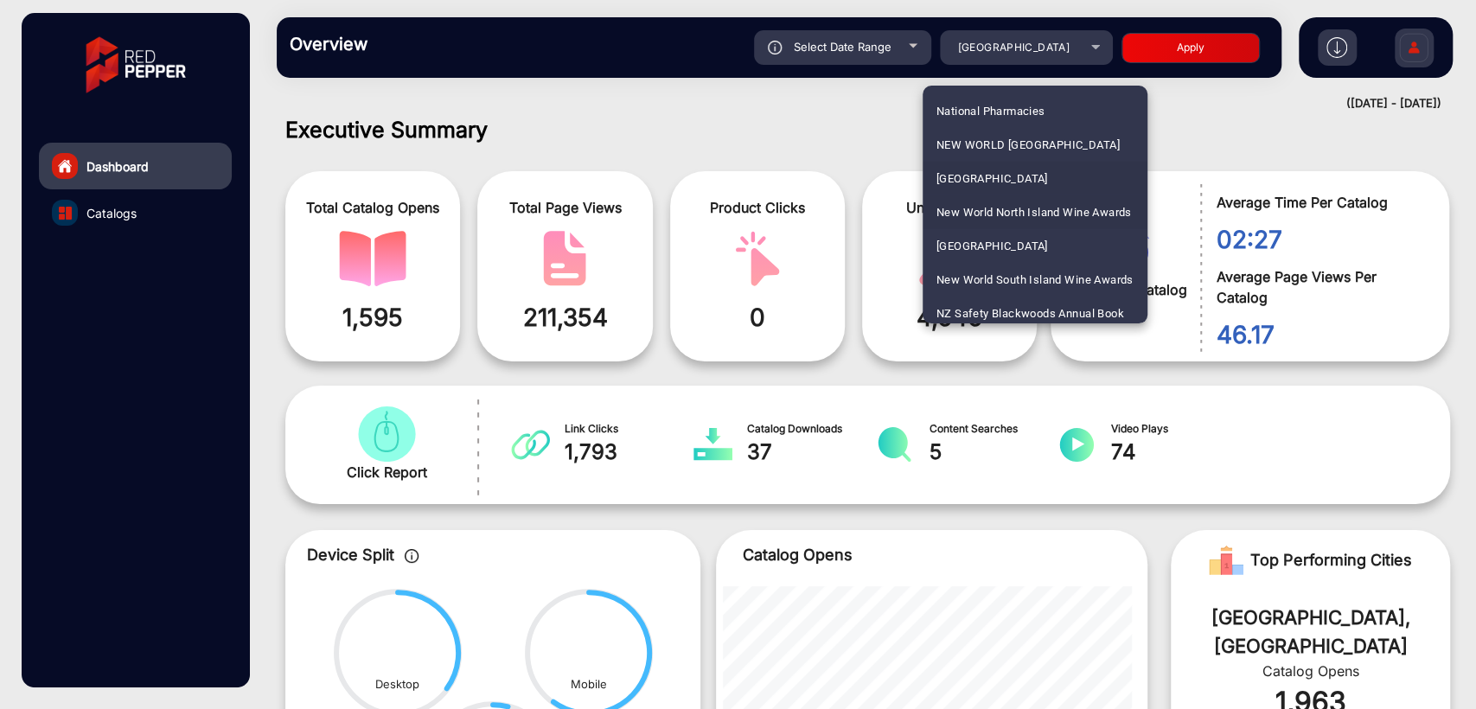
click at [1046, 208] on span "New World North Island Wine Awards" at bounding box center [1034, 212] width 195 height 34
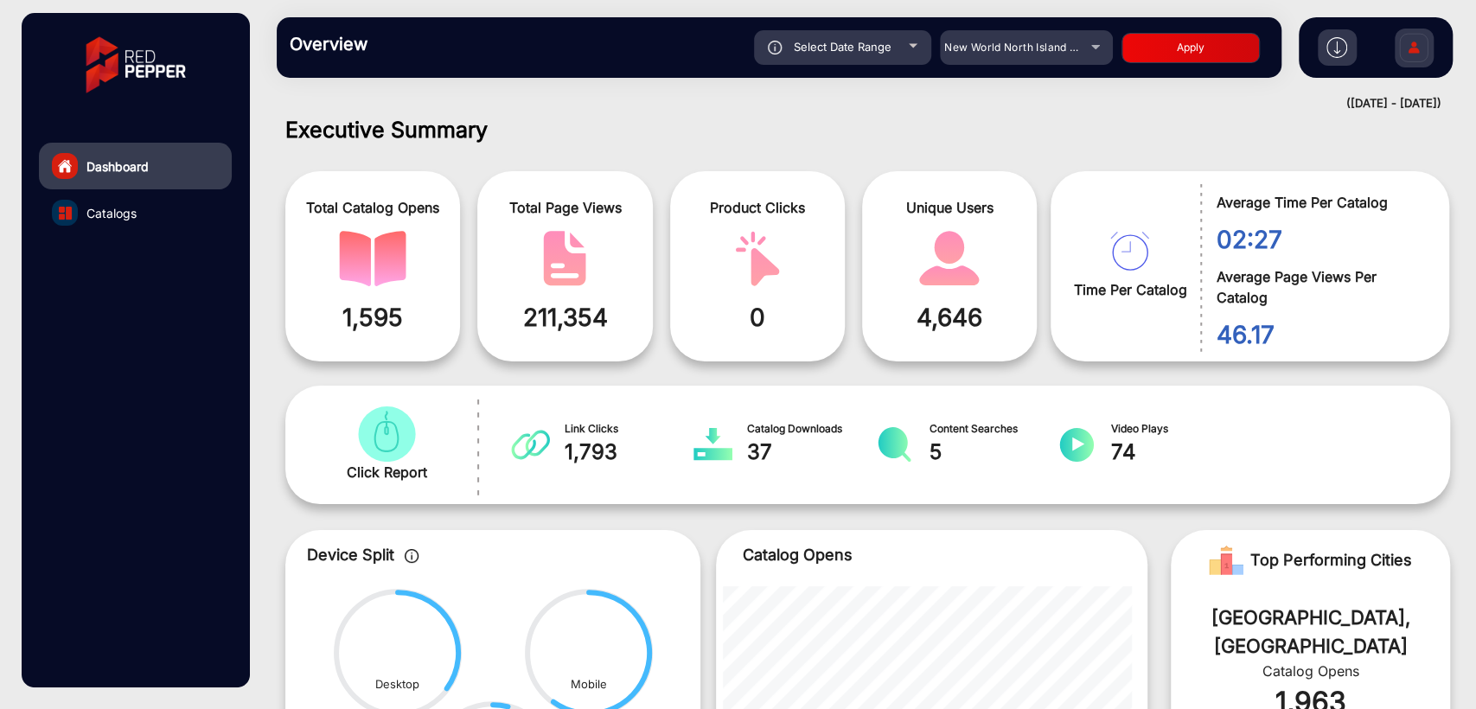
click at [1190, 49] on button "Apply" at bounding box center [1191, 48] width 138 height 30
type input "[DATE]"
click at [1057, 54] on div "New World North Island Wine Awards" at bounding box center [1014, 47] width 138 height 21
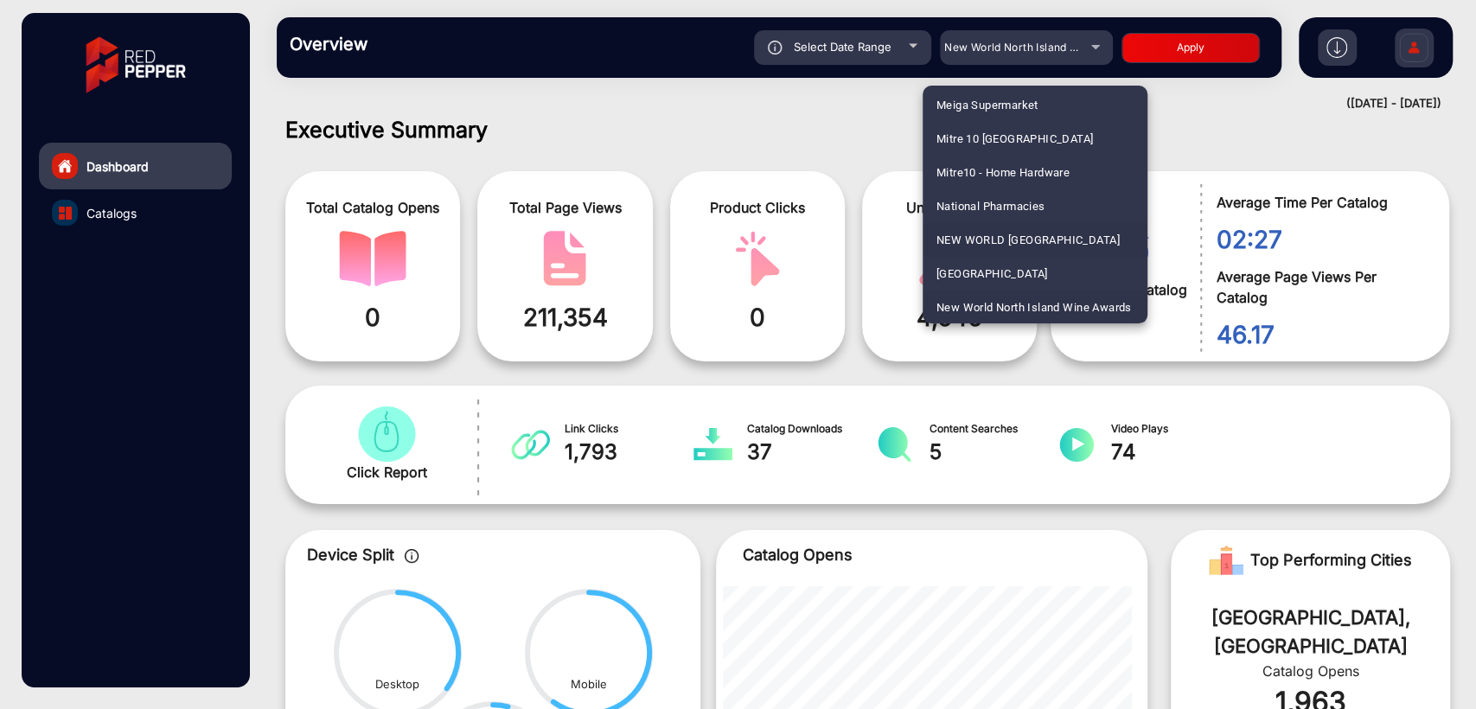
click at [1075, 231] on span "NEW WORLD [GEOGRAPHIC_DATA]" at bounding box center [1028, 240] width 183 height 34
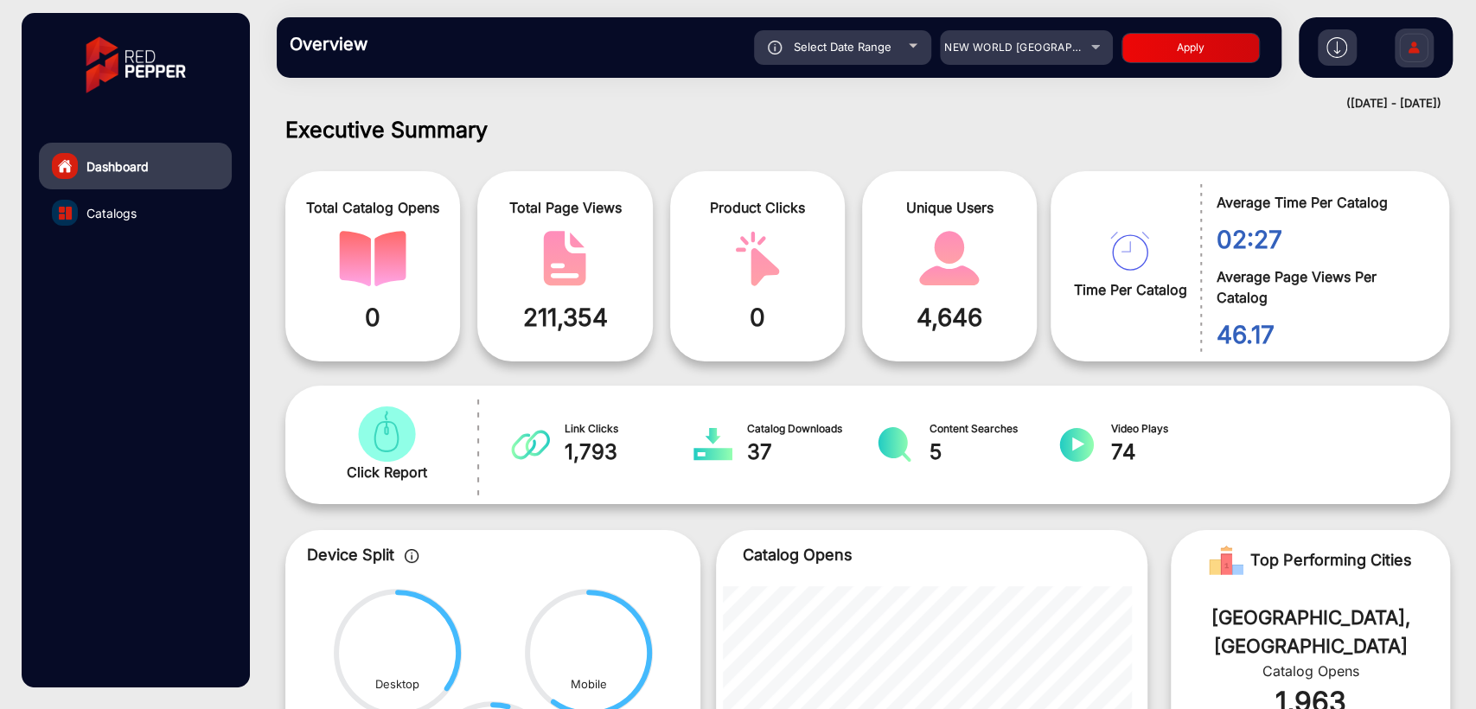
click at [1175, 53] on button "Apply" at bounding box center [1191, 48] width 138 height 30
type input "[DATE]"
click at [837, 57] on div "Select Date Range" at bounding box center [842, 47] width 177 height 35
type input "[DATE]"
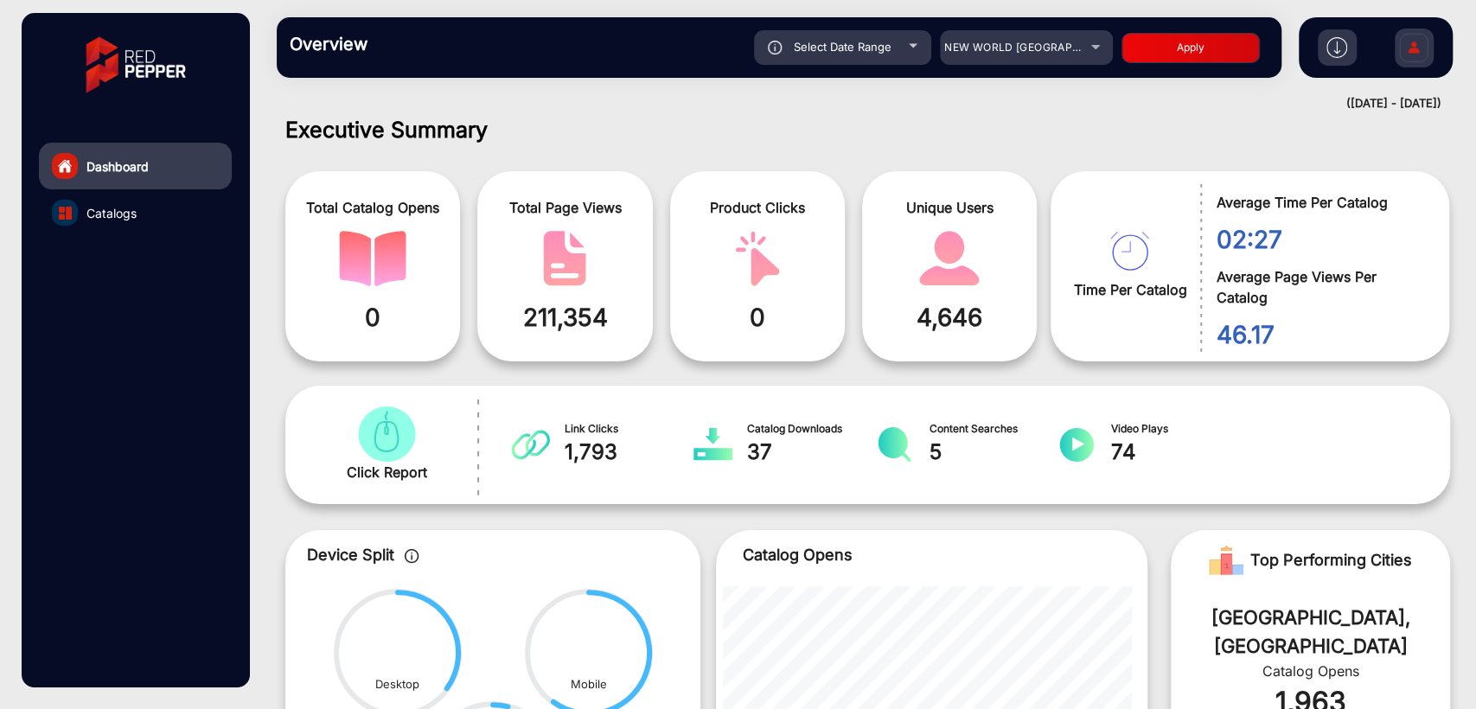
type input "[DATE]"
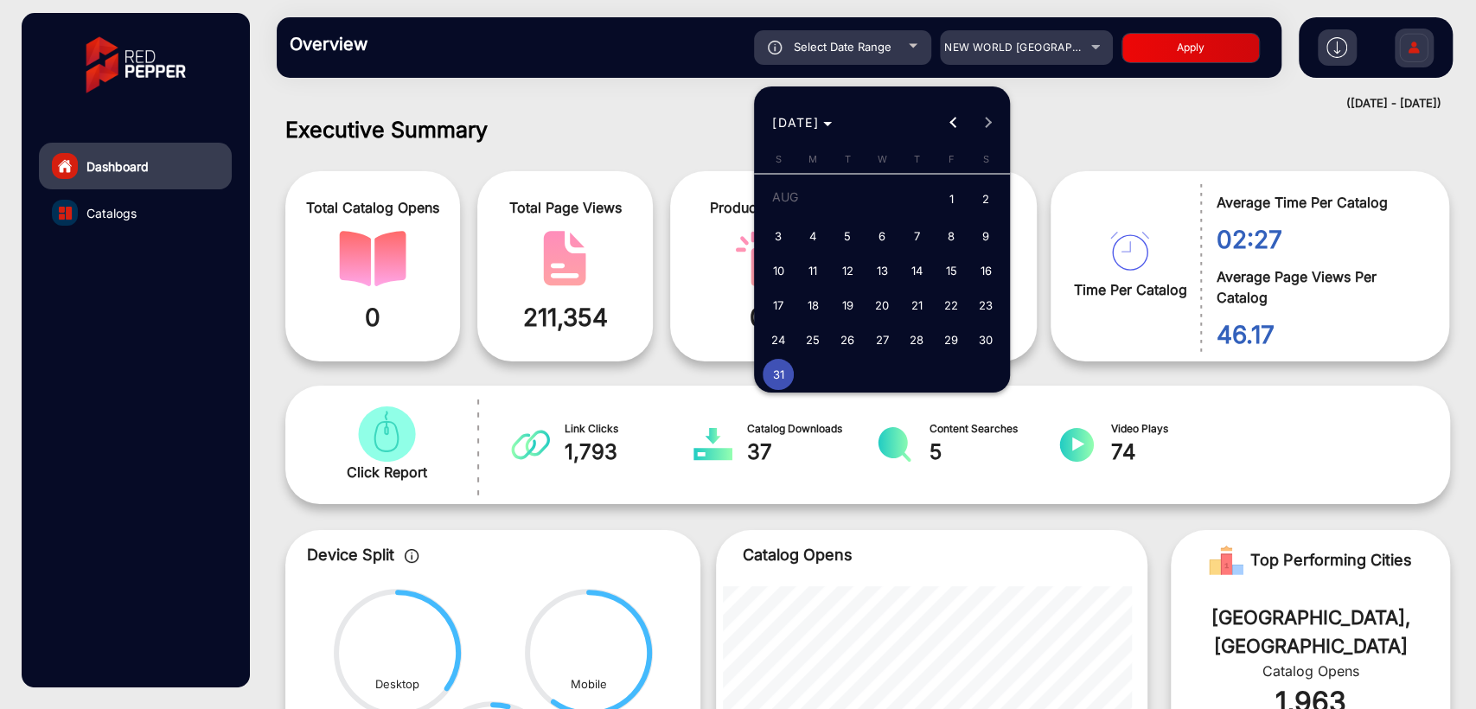
click at [618, 90] on div at bounding box center [738, 354] width 1476 height 709
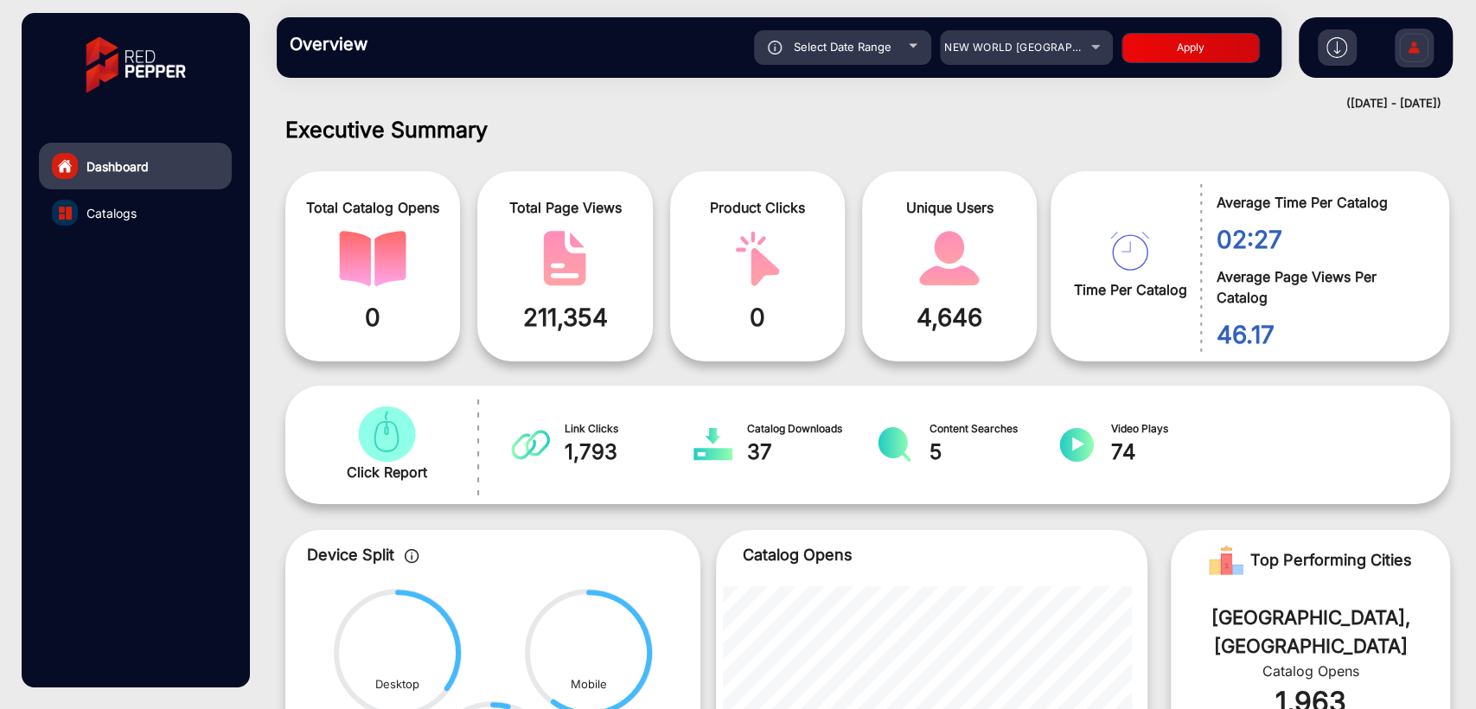
click at [849, 49] on span "Select Date Range" at bounding box center [843, 47] width 98 height 14
type input "[DATE]"
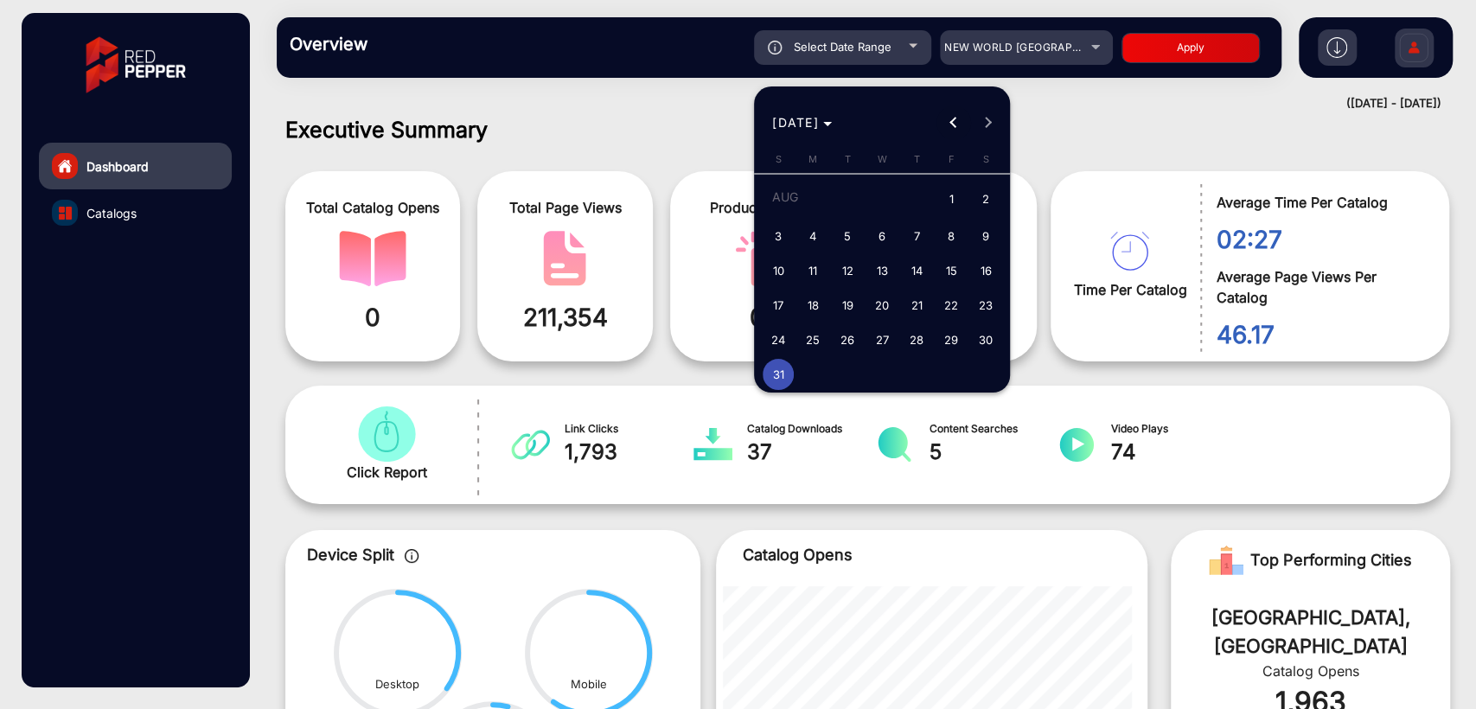
click at [950, 124] on button "Previous month" at bounding box center [954, 123] width 35 height 35
click at [996, 124] on span "Next month" at bounding box center [988, 123] width 35 height 35
click at [701, 103] on div at bounding box center [738, 354] width 1476 height 709
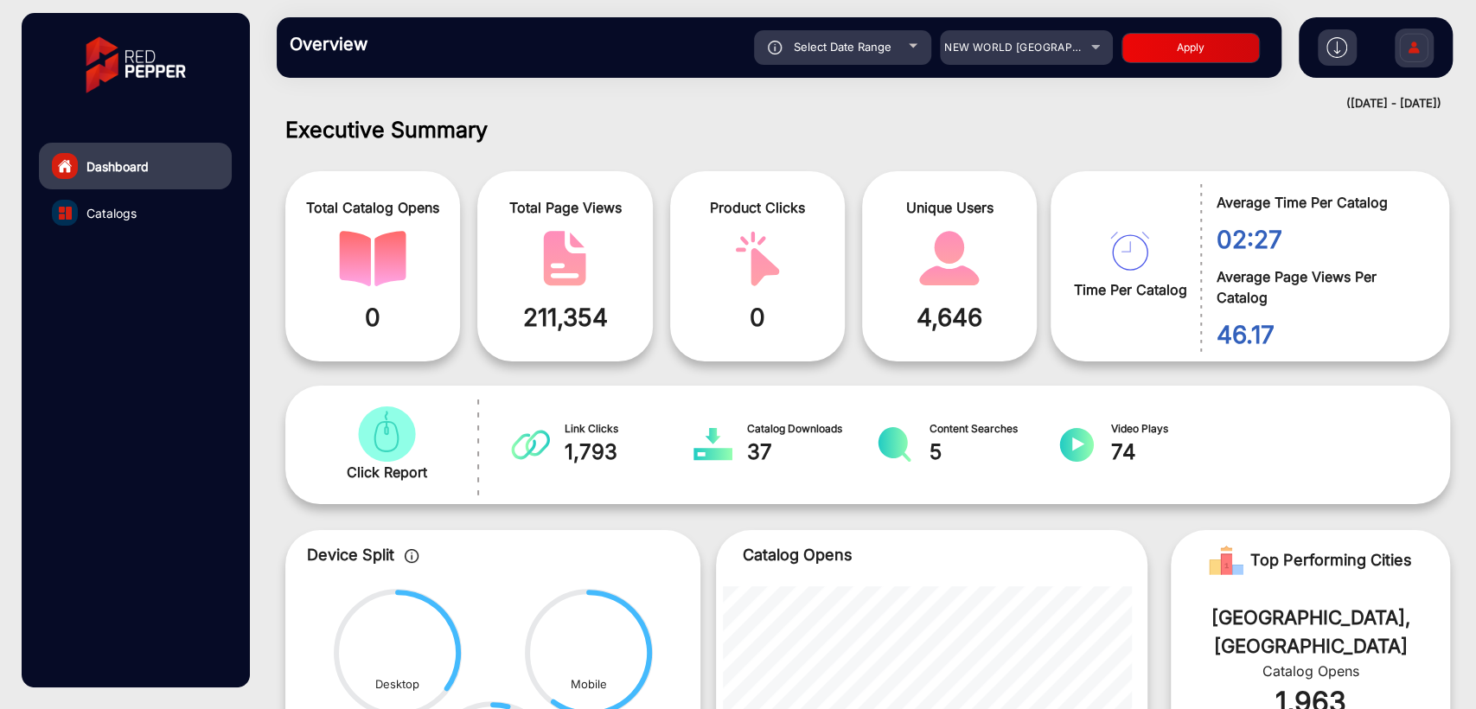
click at [881, 51] on span "Select Date Range" at bounding box center [843, 47] width 98 height 14
type input "[DATE]"
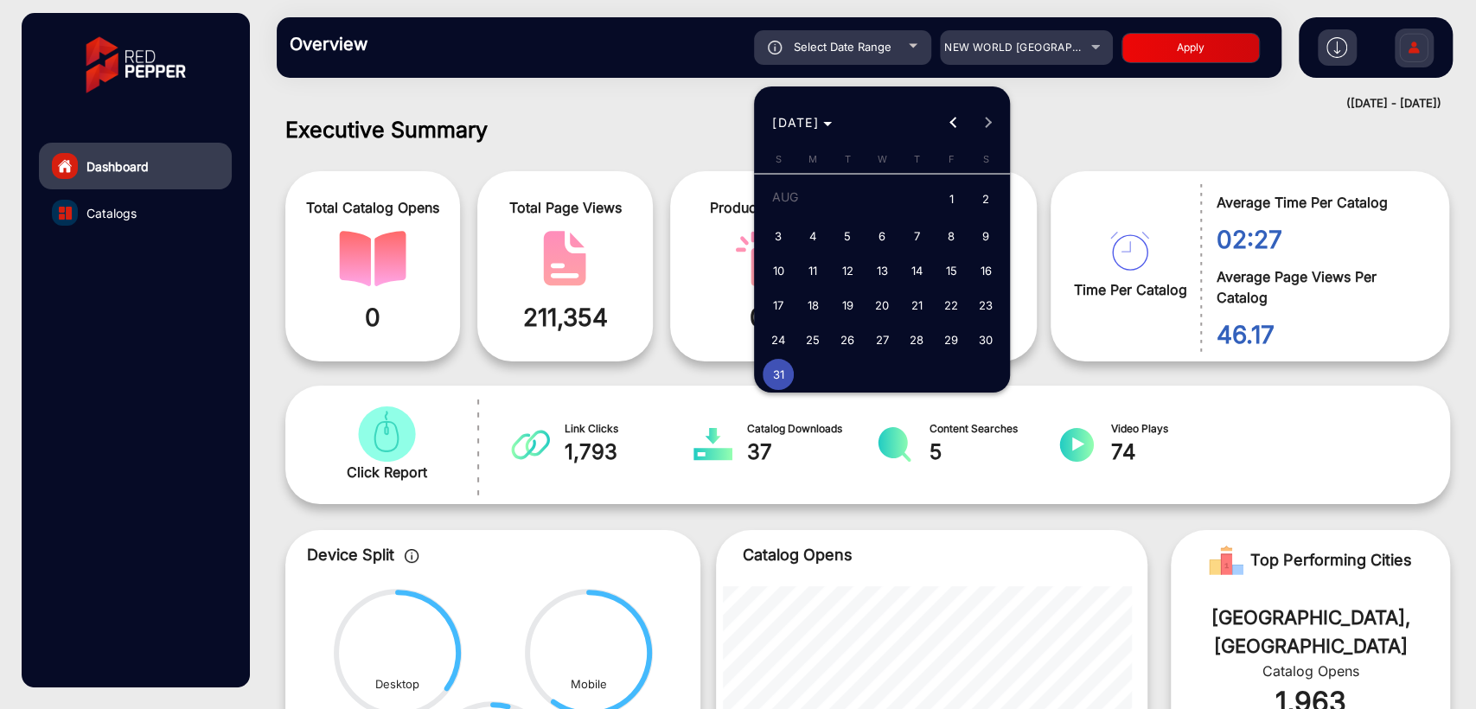
click at [989, 337] on span "30" at bounding box center [985, 339] width 31 height 31
type input "[DATE]"
click at [989, 337] on span "30" at bounding box center [985, 339] width 31 height 31
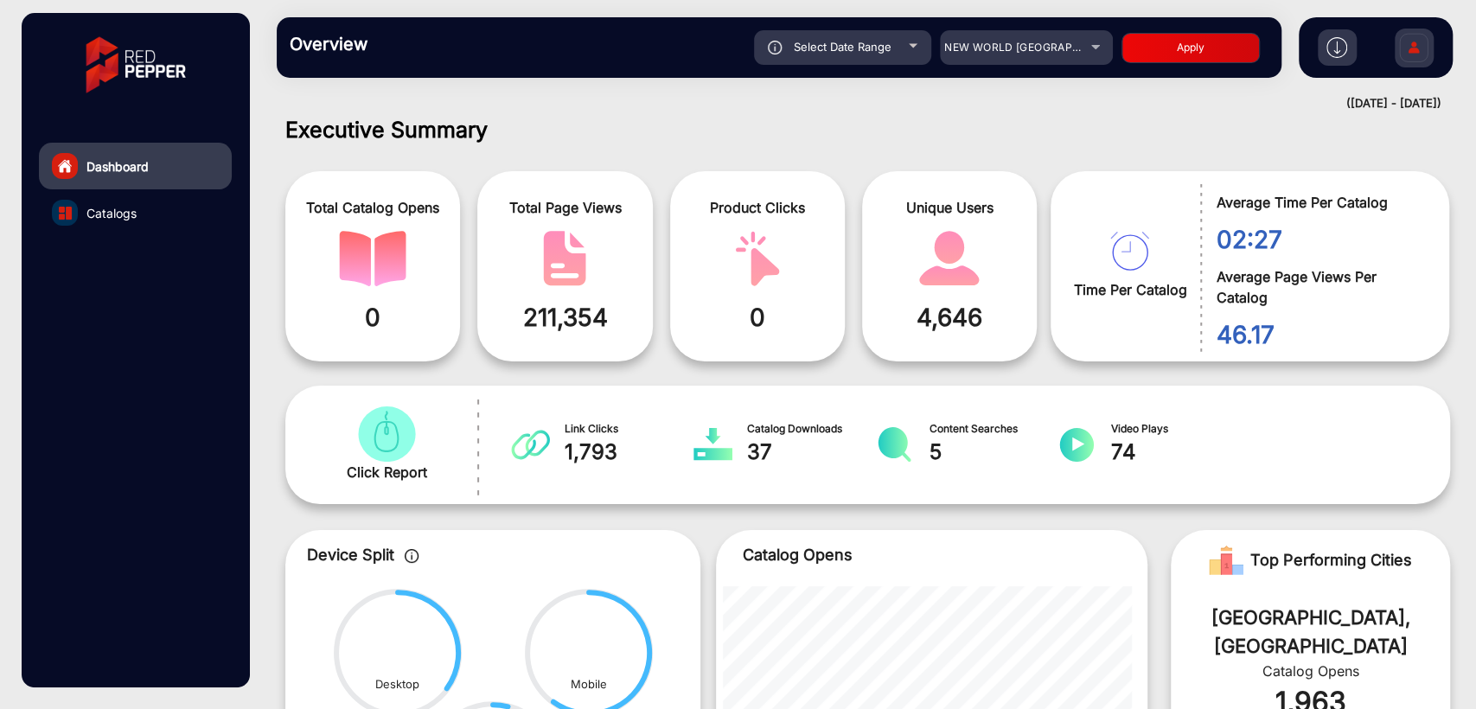
type input "[DATE]"
click at [1163, 46] on button "Apply" at bounding box center [1191, 48] width 138 height 30
type input "[DATE]"
click at [1059, 58] on mat-select "NEW WORLD [GEOGRAPHIC_DATA]" at bounding box center [1026, 47] width 173 height 35
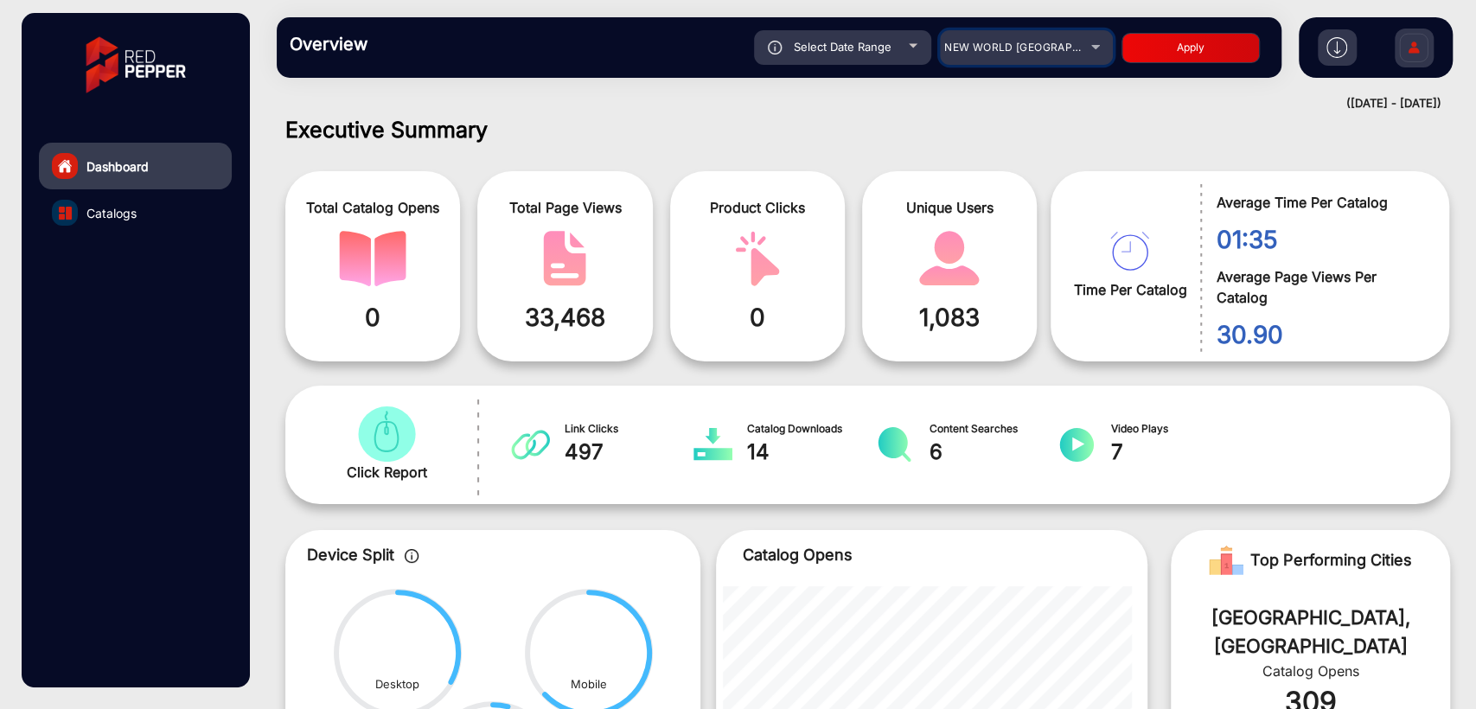
click at [969, 36] on mat-select "NEW WORLD [GEOGRAPHIC_DATA]" at bounding box center [1026, 47] width 173 height 35
click at [977, 46] on span "NEW WORLD [GEOGRAPHIC_DATA]" at bounding box center [1036, 47] width 183 height 13
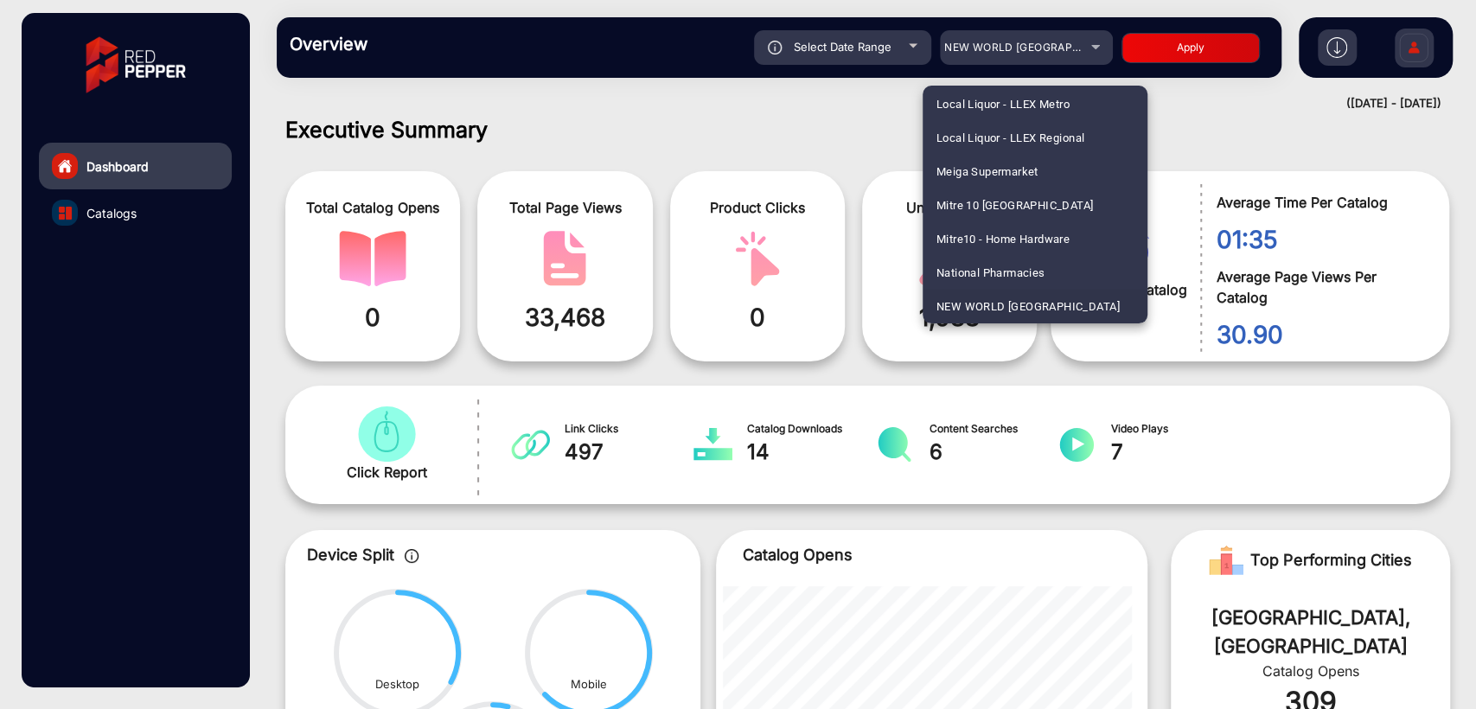
scroll to position [3580, 0]
click at [974, 209] on span "NZ Safety Blackwoods Annual Book" at bounding box center [1031, 206] width 188 height 34
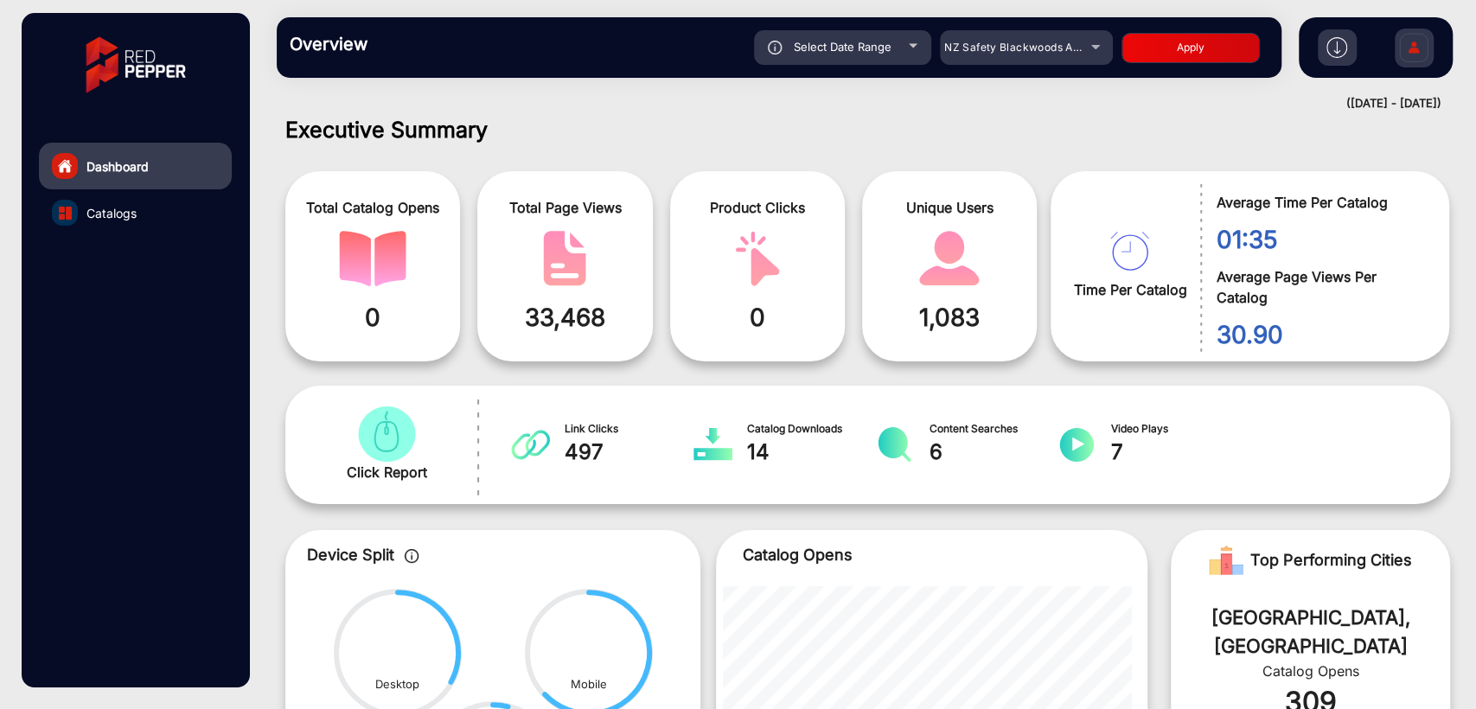
click at [1156, 51] on button "Apply" at bounding box center [1191, 48] width 138 height 30
type input "[DATE]"
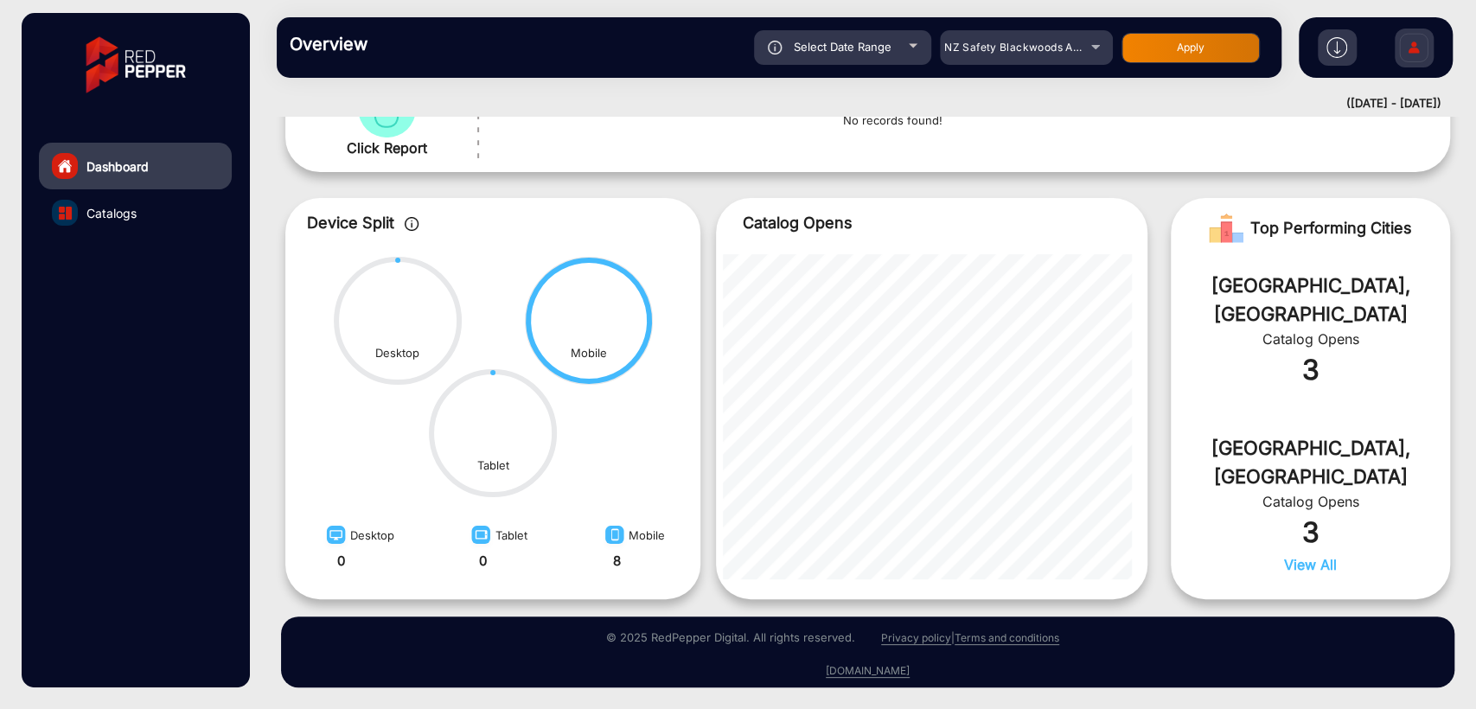
scroll to position [0, 0]
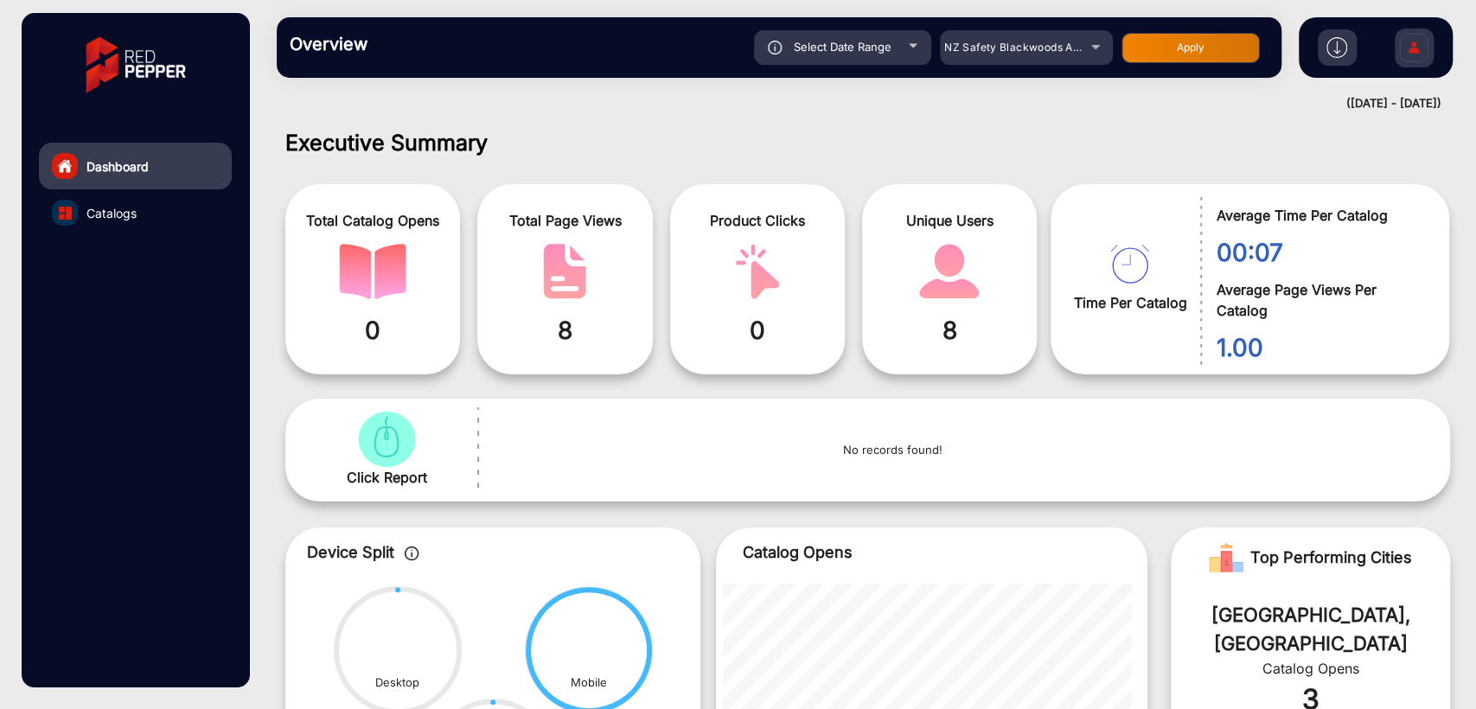
click at [706, 133] on h1 "Executive Summary" at bounding box center [867, 143] width 1165 height 26
click at [1011, 55] on div "NZ Safety Blackwoods Annual Book" at bounding box center [1014, 47] width 138 height 21
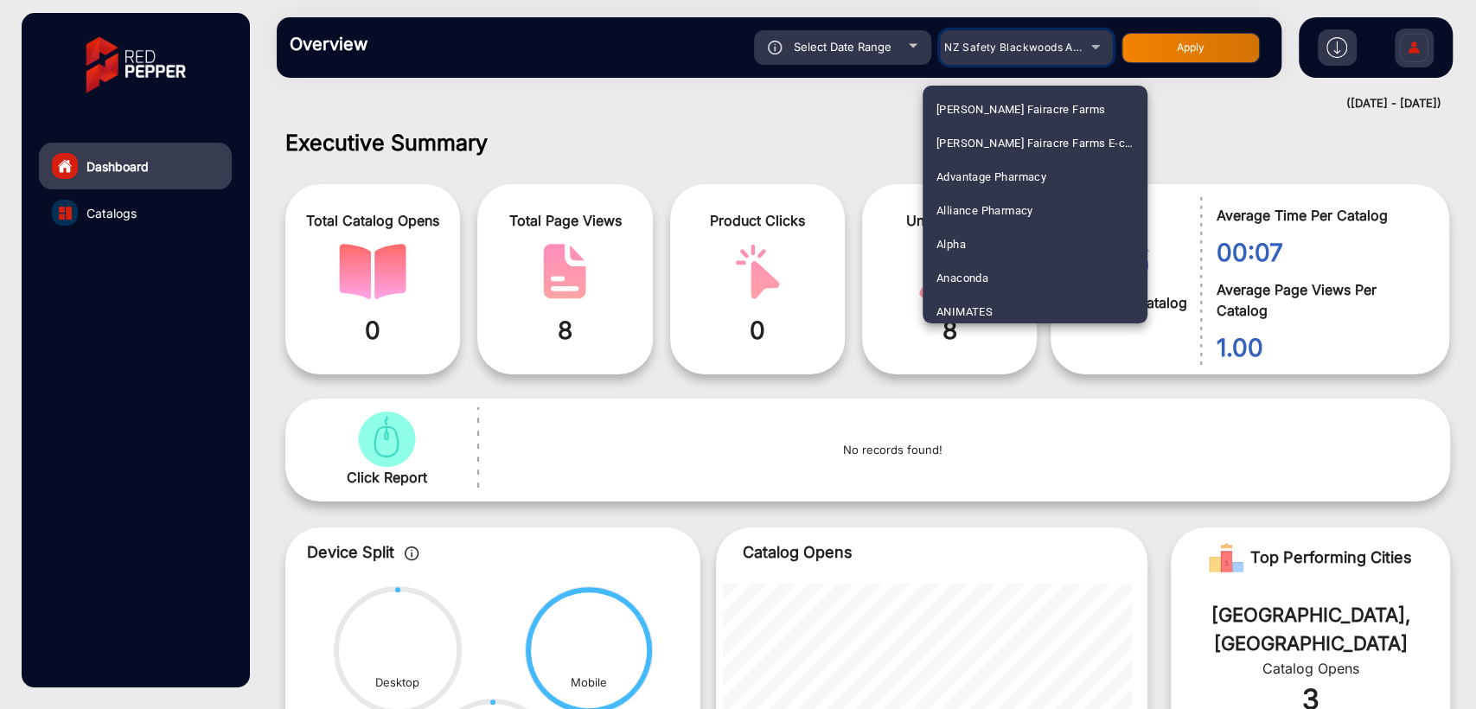
scroll to position [3480, 0]
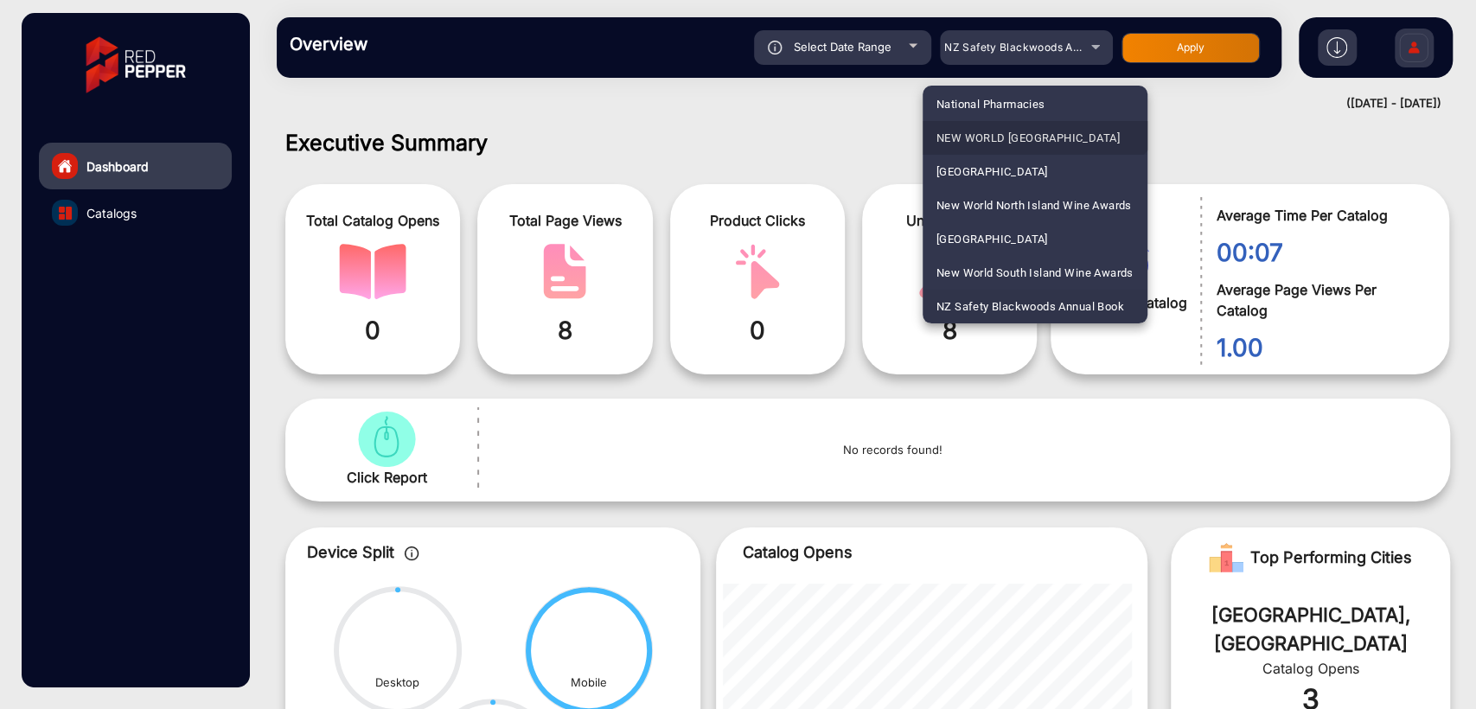
click at [1017, 132] on span "NEW WORLD [GEOGRAPHIC_DATA]" at bounding box center [1028, 138] width 183 height 34
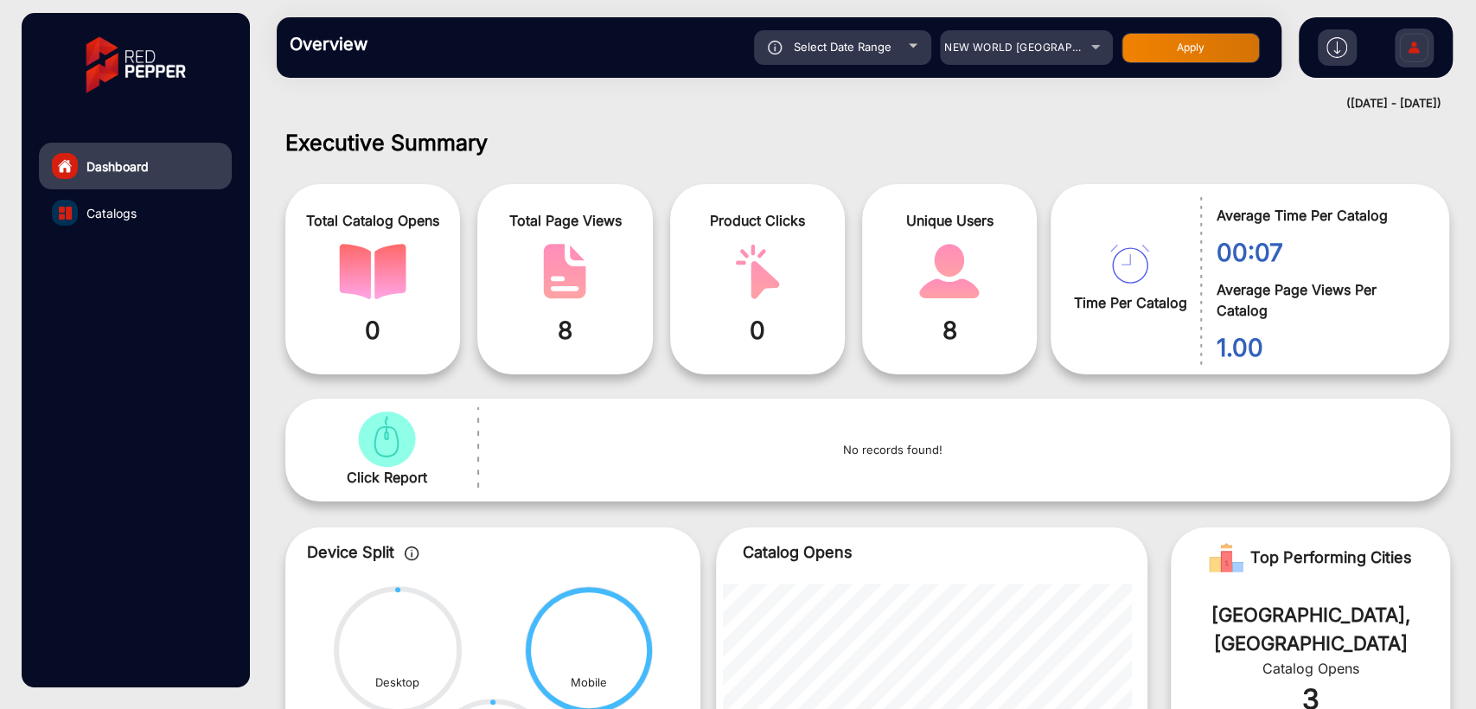
click at [1178, 43] on button "Apply" at bounding box center [1191, 48] width 138 height 30
type input "[DATE]"
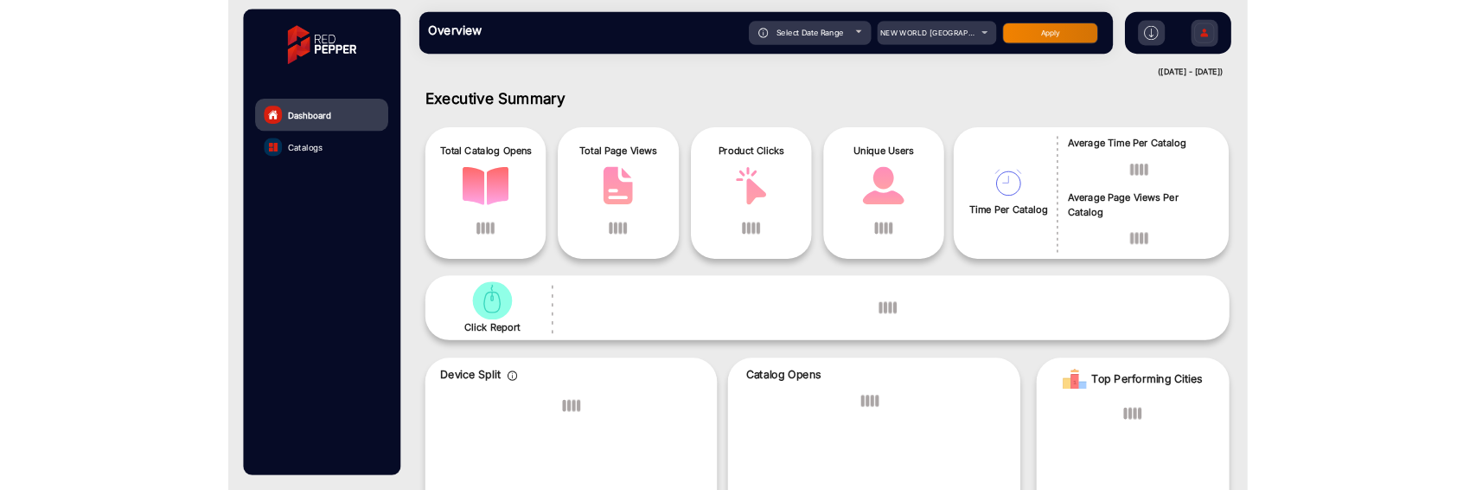
scroll to position [13, 0]
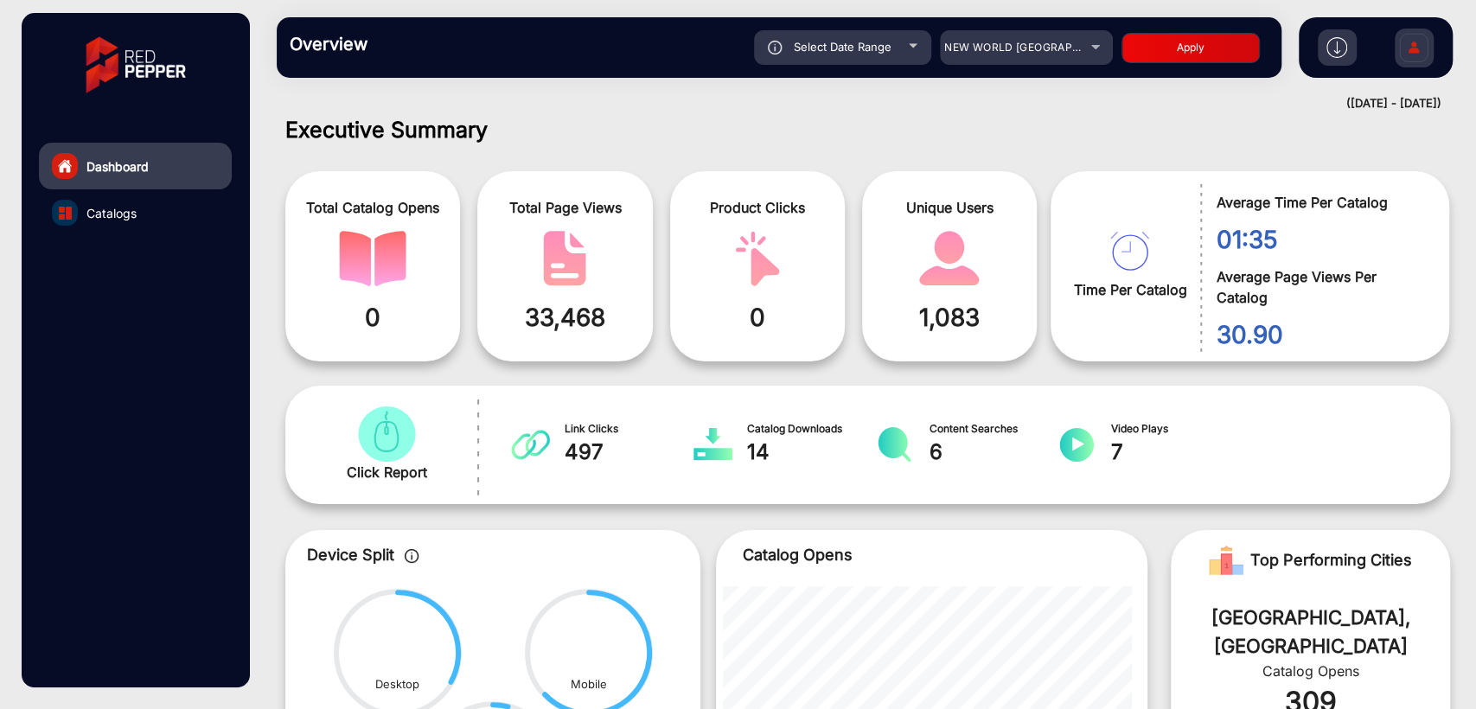
click at [827, 69] on div "Overview Reports Understand what makes your customers tick and learn how they a…" at bounding box center [779, 47] width 1005 height 61
click at [835, 57] on div "Select Date Range" at bounding box center [842, 47] width 177 height 35
type input "[DATE]"
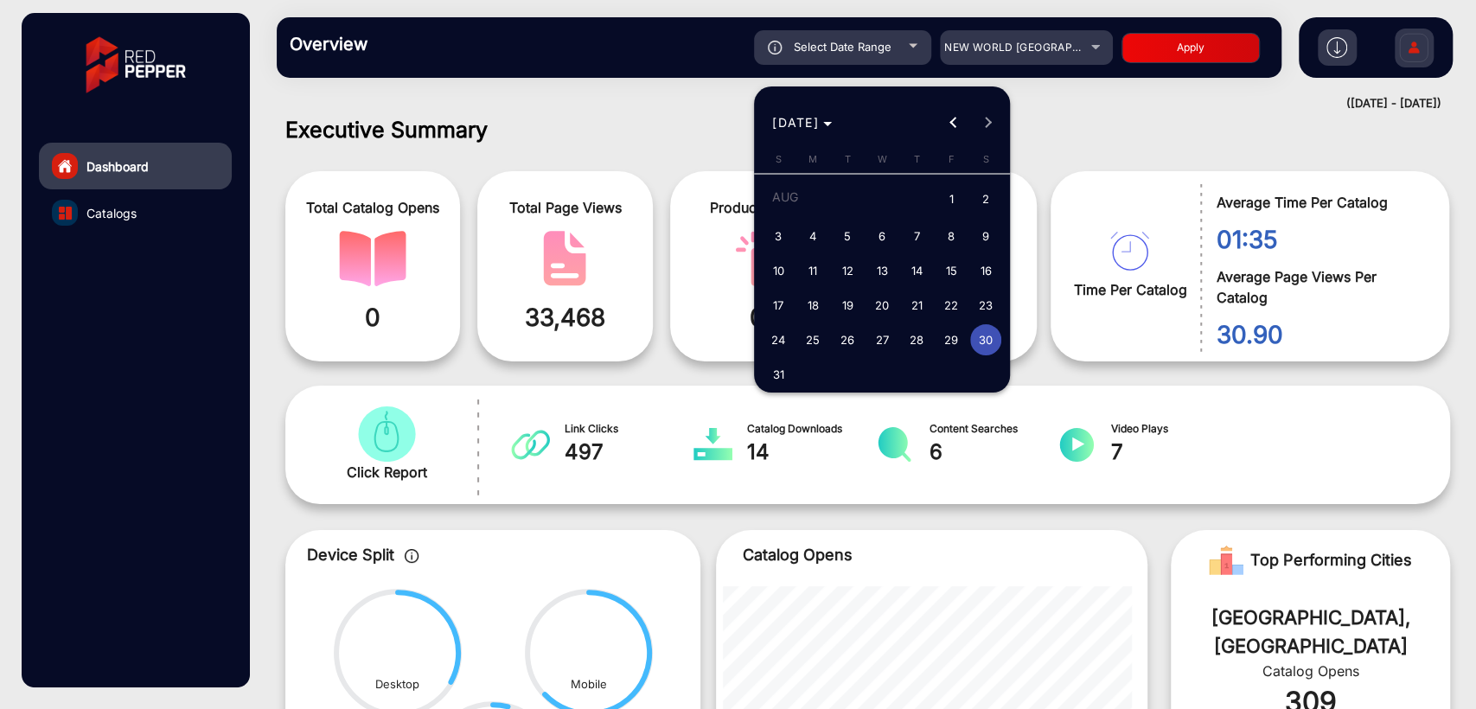
click at [772, 374] on span "31" at bounding box center [778, 374] width 31 height 31
type input "[DATE]"
click at [772, 374] on span "31" at bounding box center [778, 374] width 31 height 31
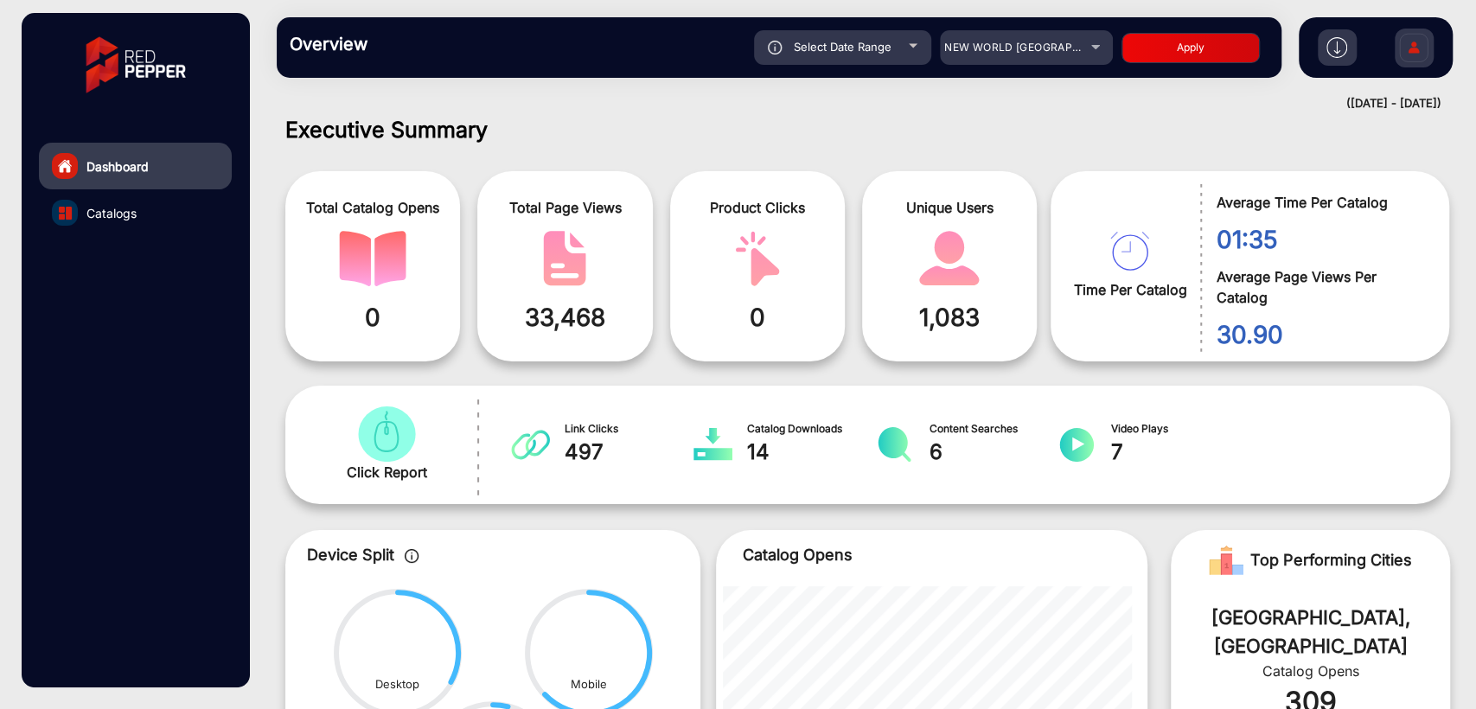
type input "[DATE]"
click at [1180, 50] on button "Apply" at bounding box center [1191, 48] width 138 height 30
type input "[DATE]"
click at [579, 93] on div "Overview Reports Understand what makes your customers tick and learn how they a…" at bounding box center [867, 47] width 1217 height 95
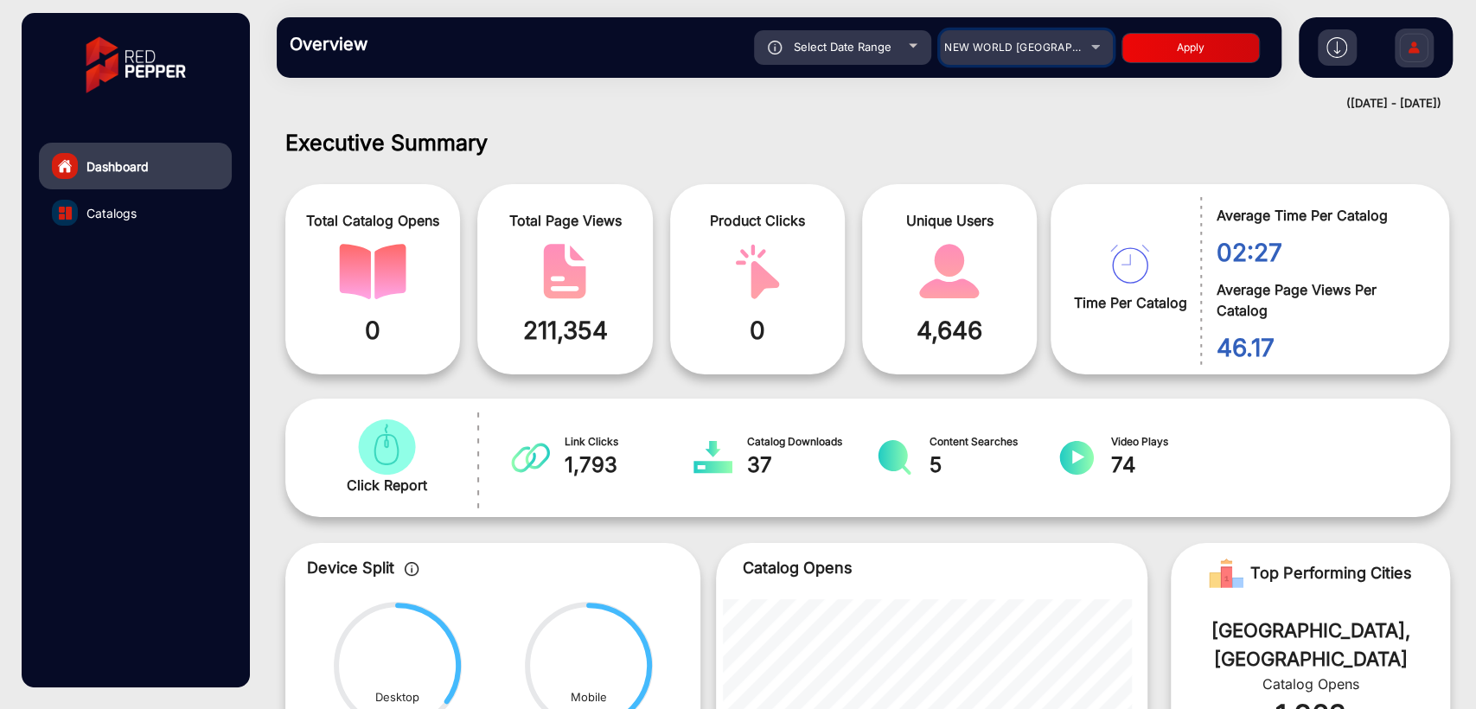
click at [1011, 54] on div "NEW WORLD [GEOGRAPHIC_DATA]" at bounding box center [1014, 47] width 138 height 21
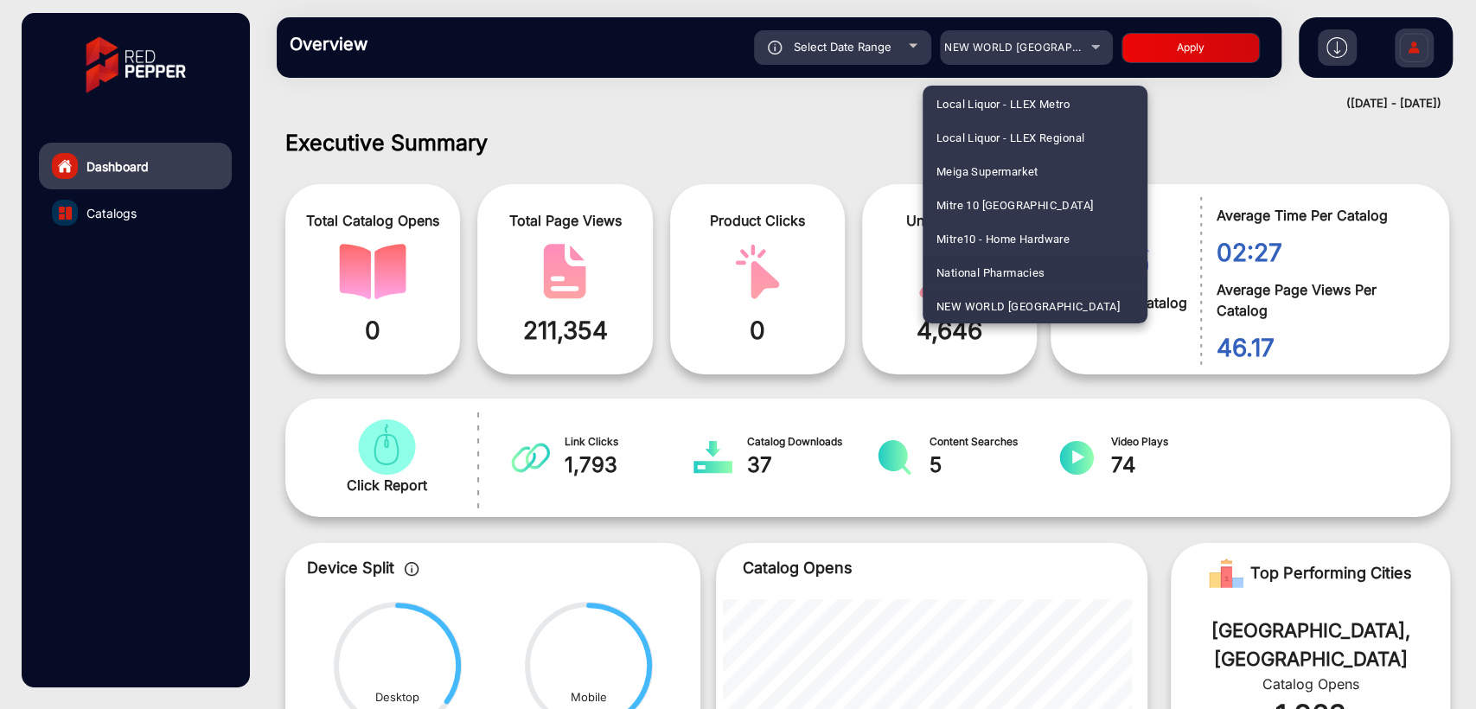
click at [1001, 272] on span "National Pharmacies" at bounding box center [991, 273] width 109 height 34
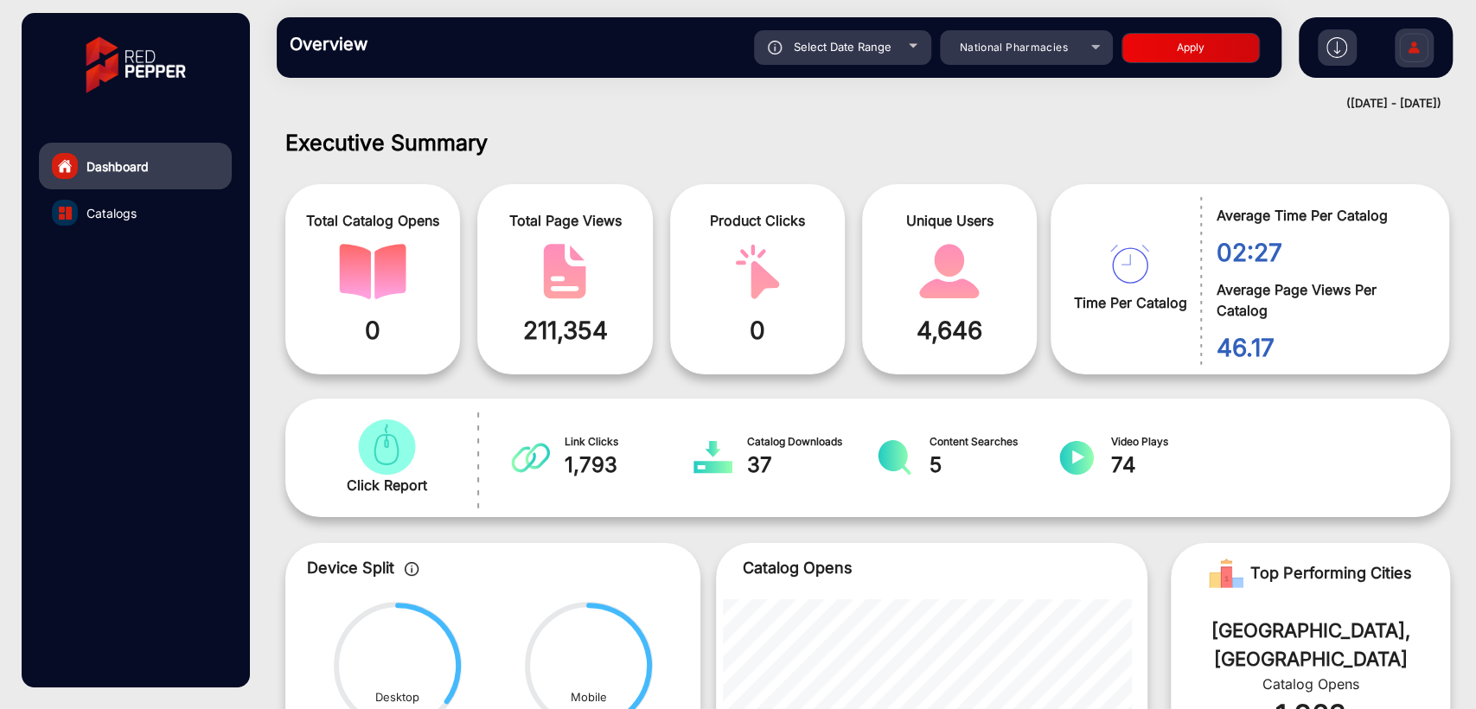
click at [1156, 42] on button "Apply" at bounding box center [1191, 48] width 138 height 30
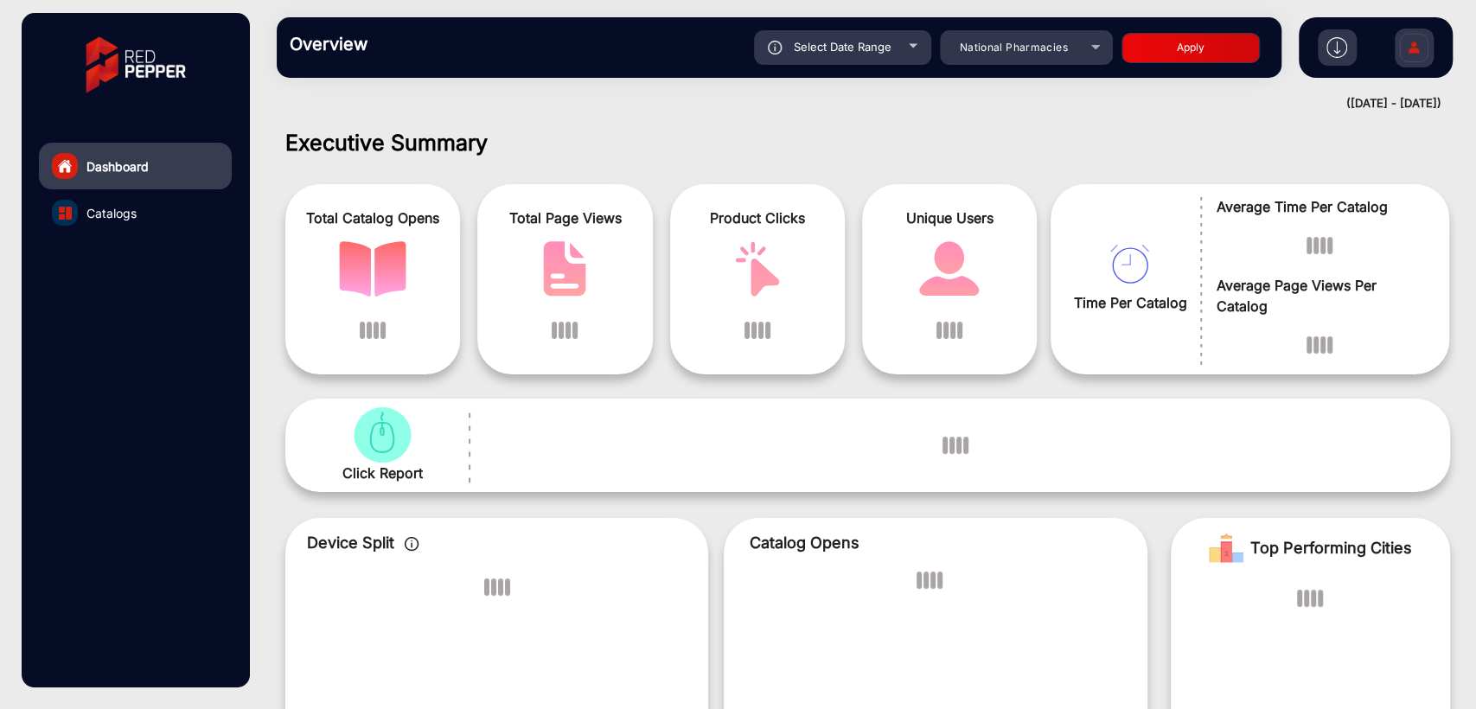
scroll to position [13, 0]
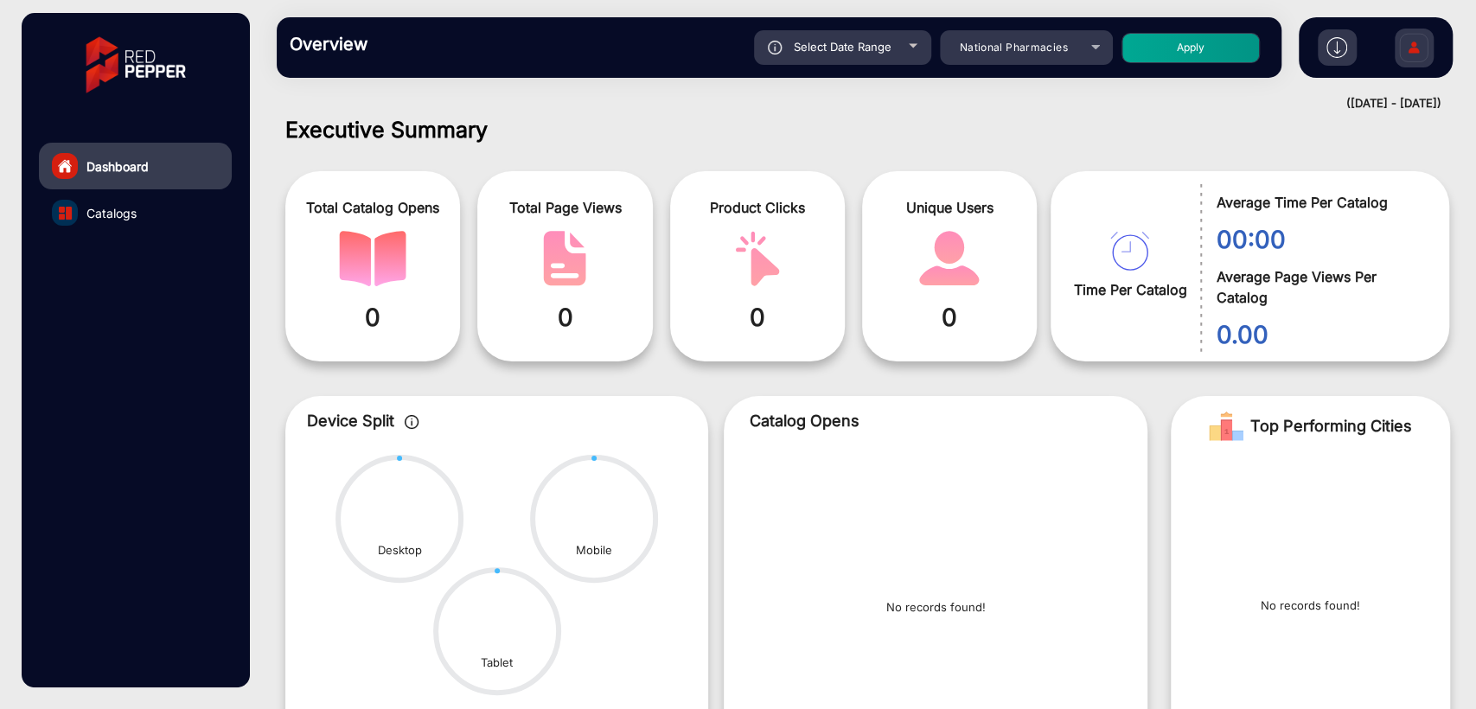
click at [1455, 221] on div "Time Per Catalog Average Time Per Catalog 00:00 Average Page Views Per Catalog …" at bounding box center [1257, 267] width 413 height 208
click at [699, 156] on div "Total Catalog Opens 0 Total Page Views 0 Product Clicks 0 Unique Users 0 Time P…" at bounding box center [867, 260] width 1191 height 221
click at [1005, 37] on div "National Pharmacies" at bounding box center [1014, 47] width 138 height 21
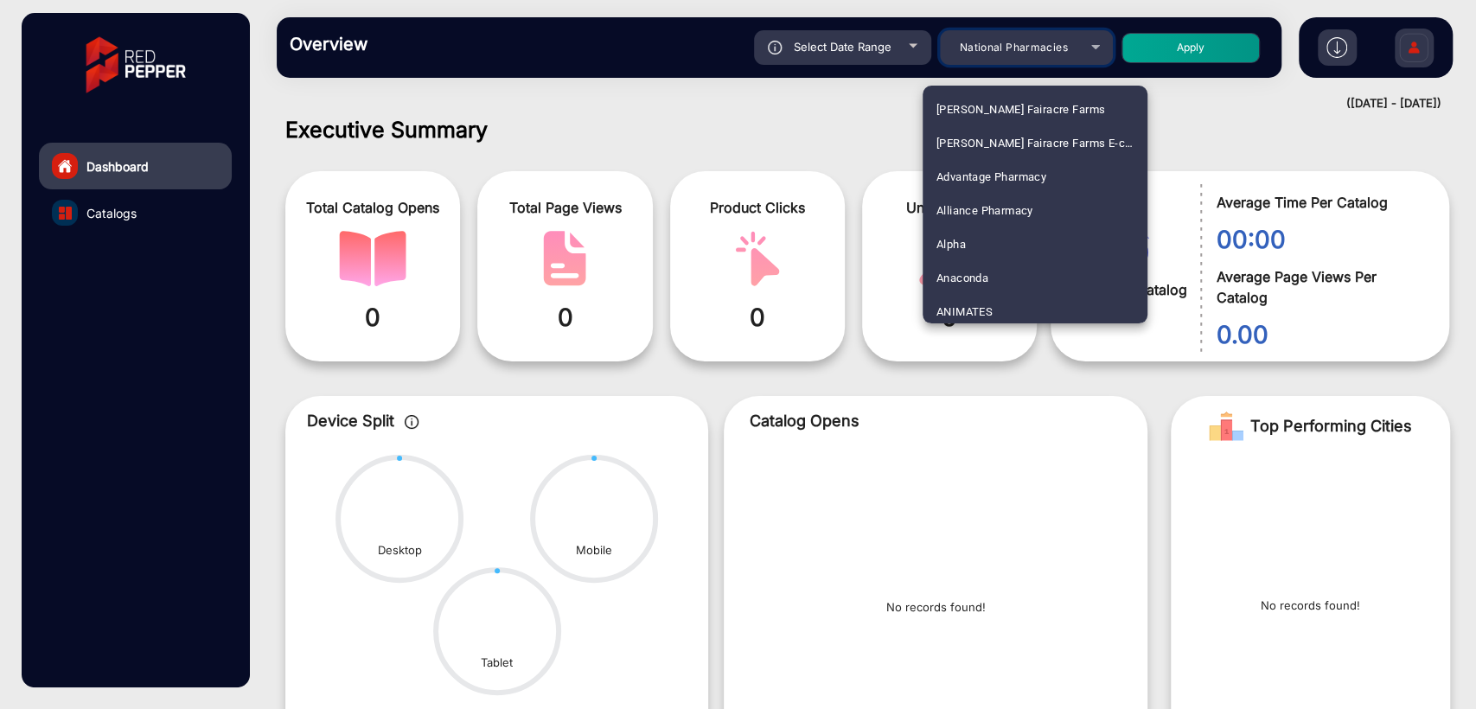
scroll to position [3277, 0]
